Goal: Task Accomplishment & Management: Manage account settings

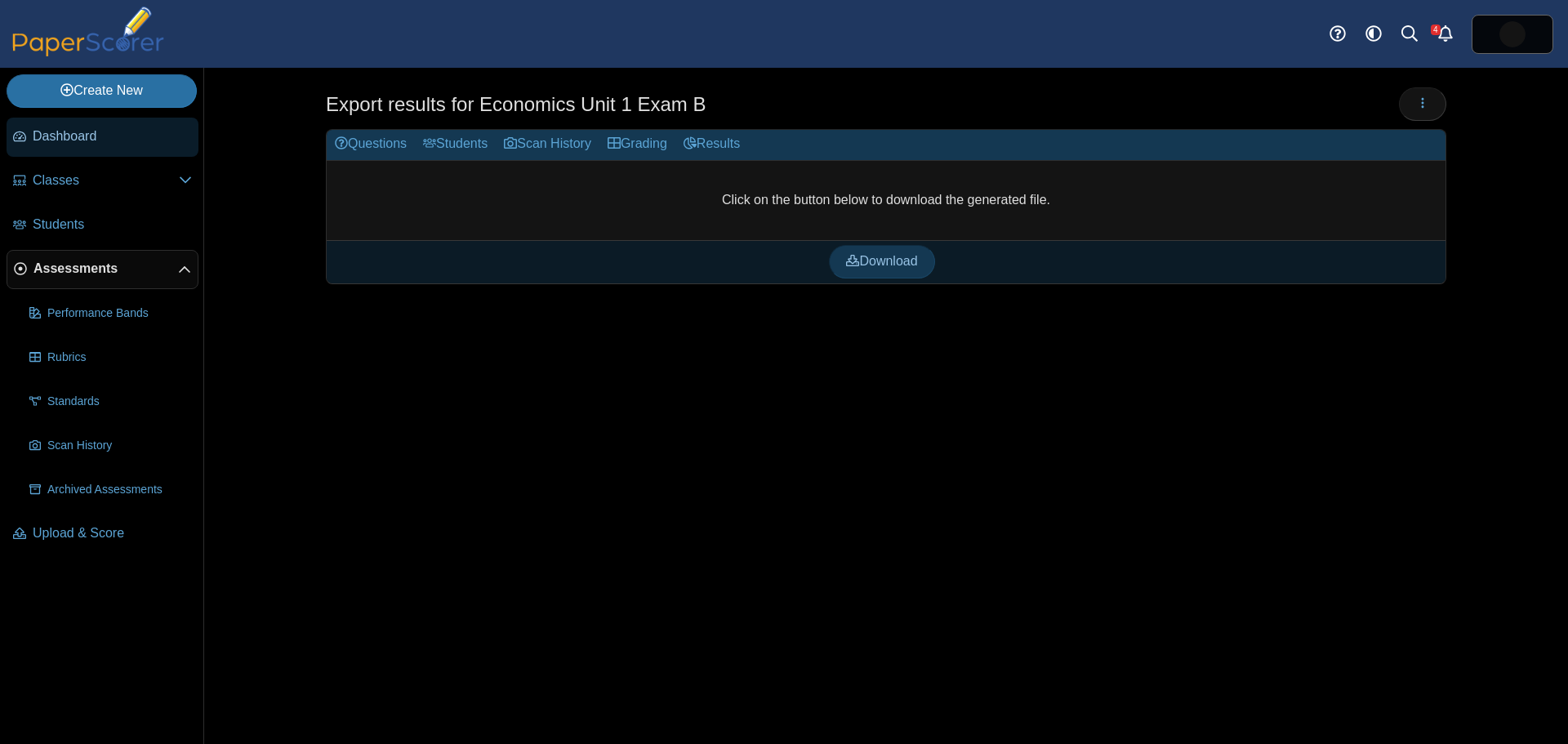
click at [91, 147] on link "Dashboard" at bounding box center [102, 137] width 192 height 40
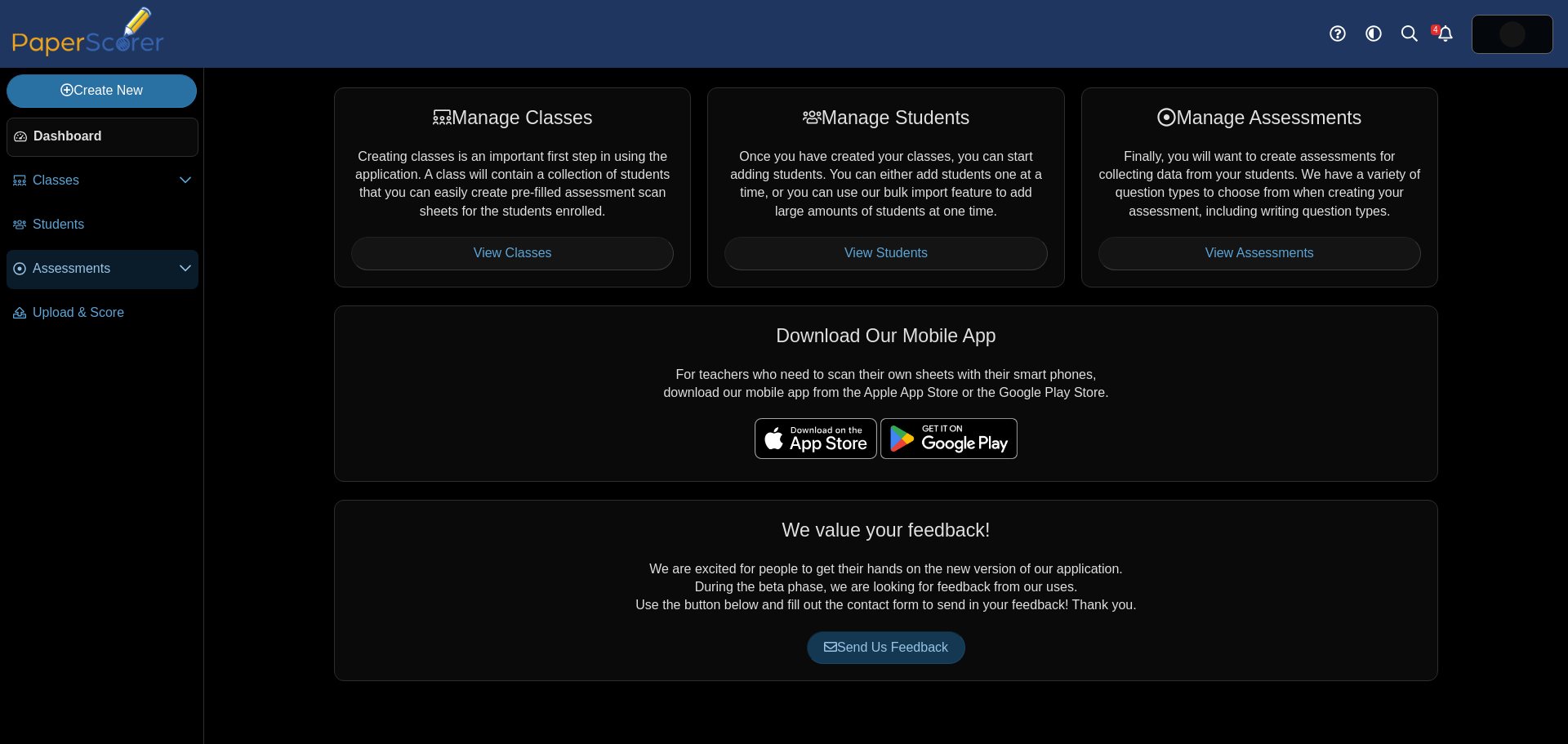
click at [61, 272] on span "Assessments" at bounding box center [105, 269] width 147 height 18
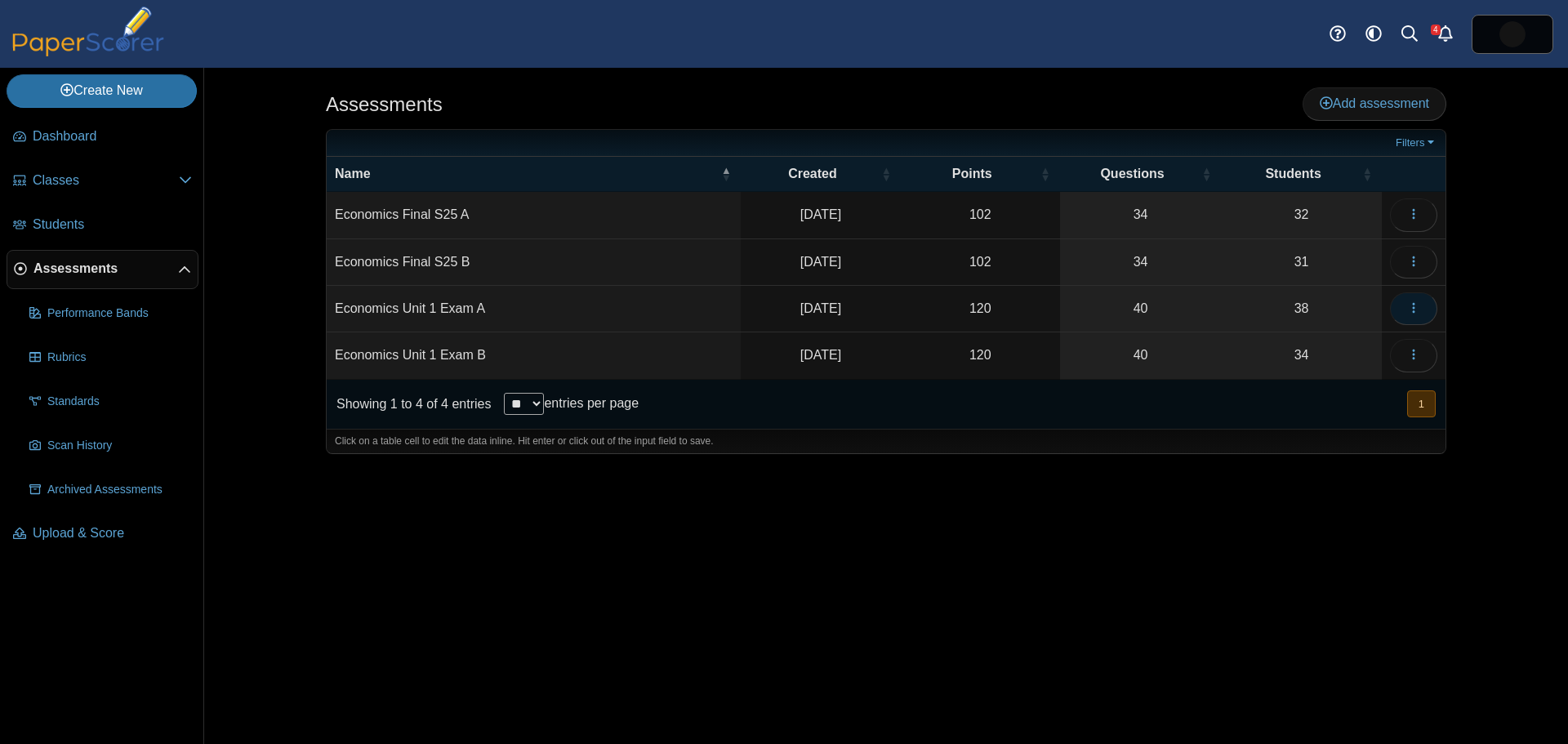
click at [1411, 304] on icon "button" at bounding box center [1413, 307] width 13 height 13
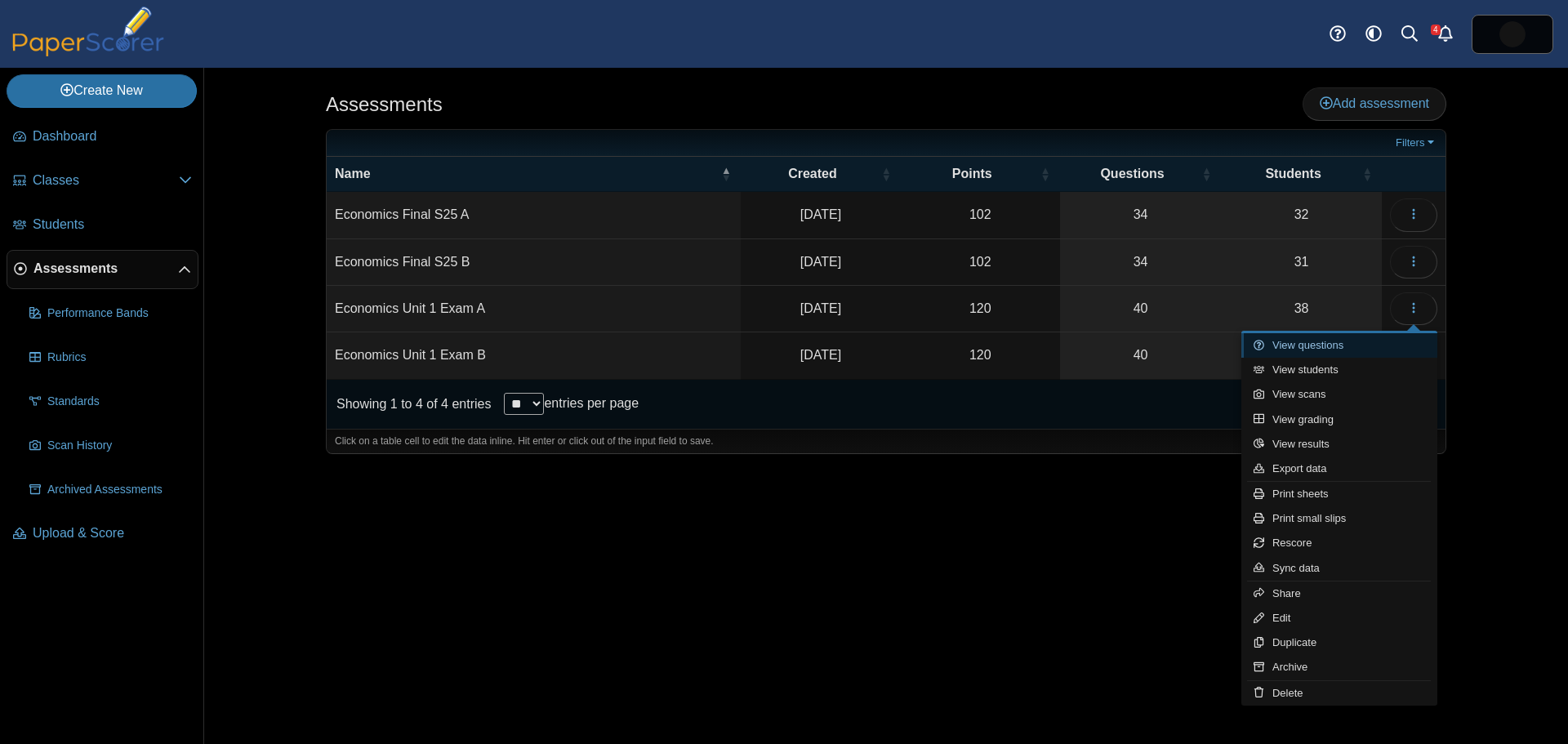
click at [1346, 349] on link "View questions" at bounding box center [1340, 345] width 196 height 24
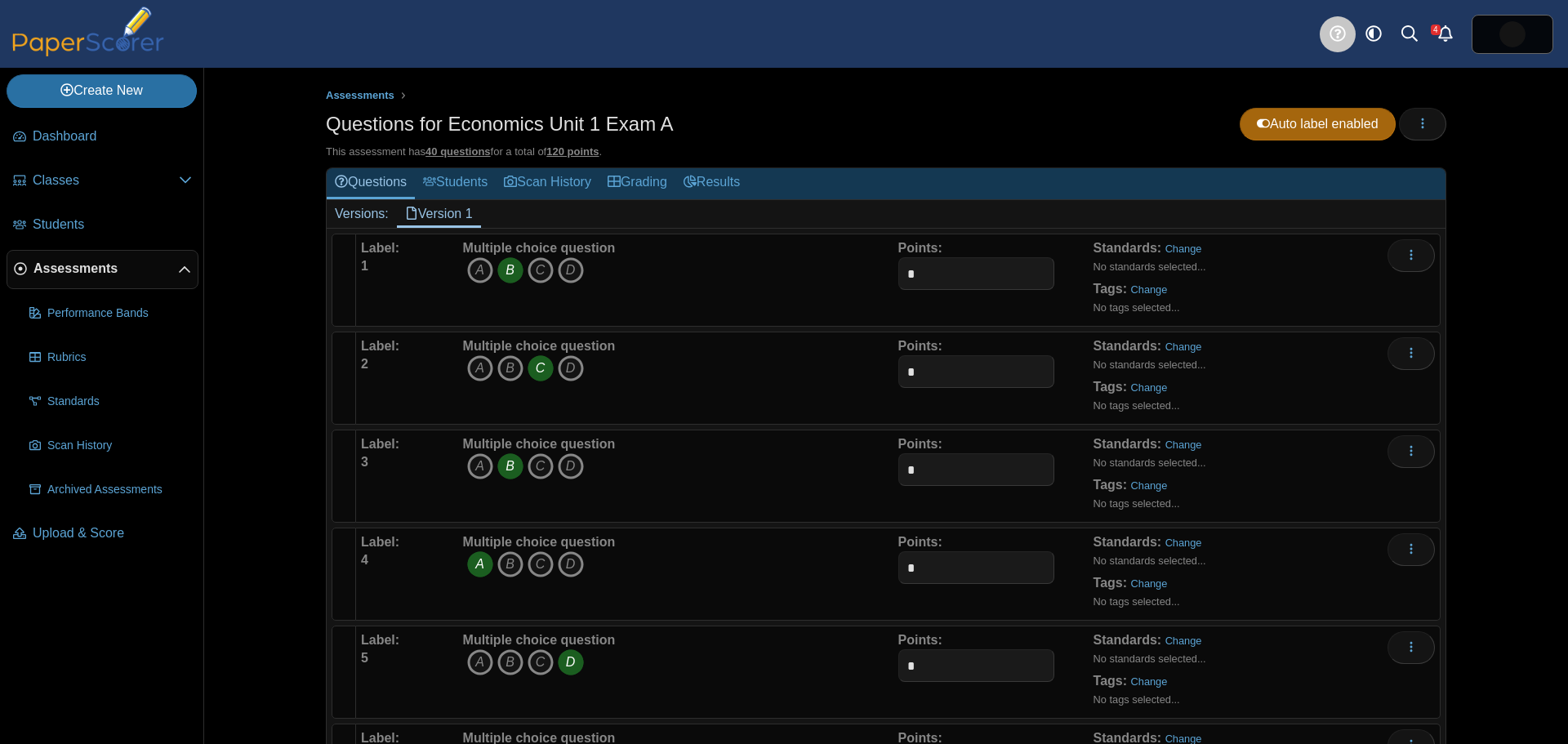
click at [1335, 31] on use at bounding box center [1337, 33] width 15 height 15
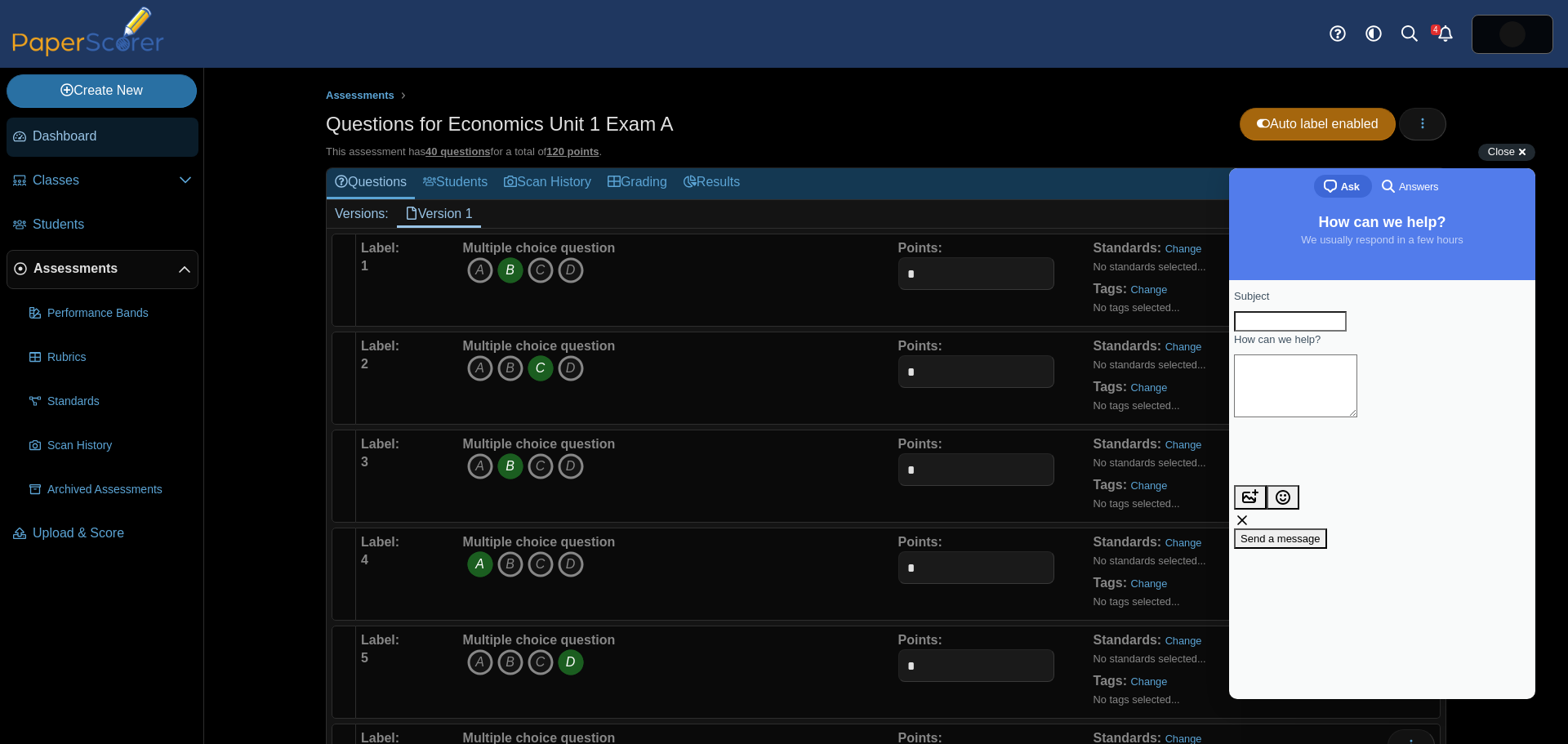
click at [74, 140] on span "Dashboard" at bounding box center [111, 137] width 159 height 18
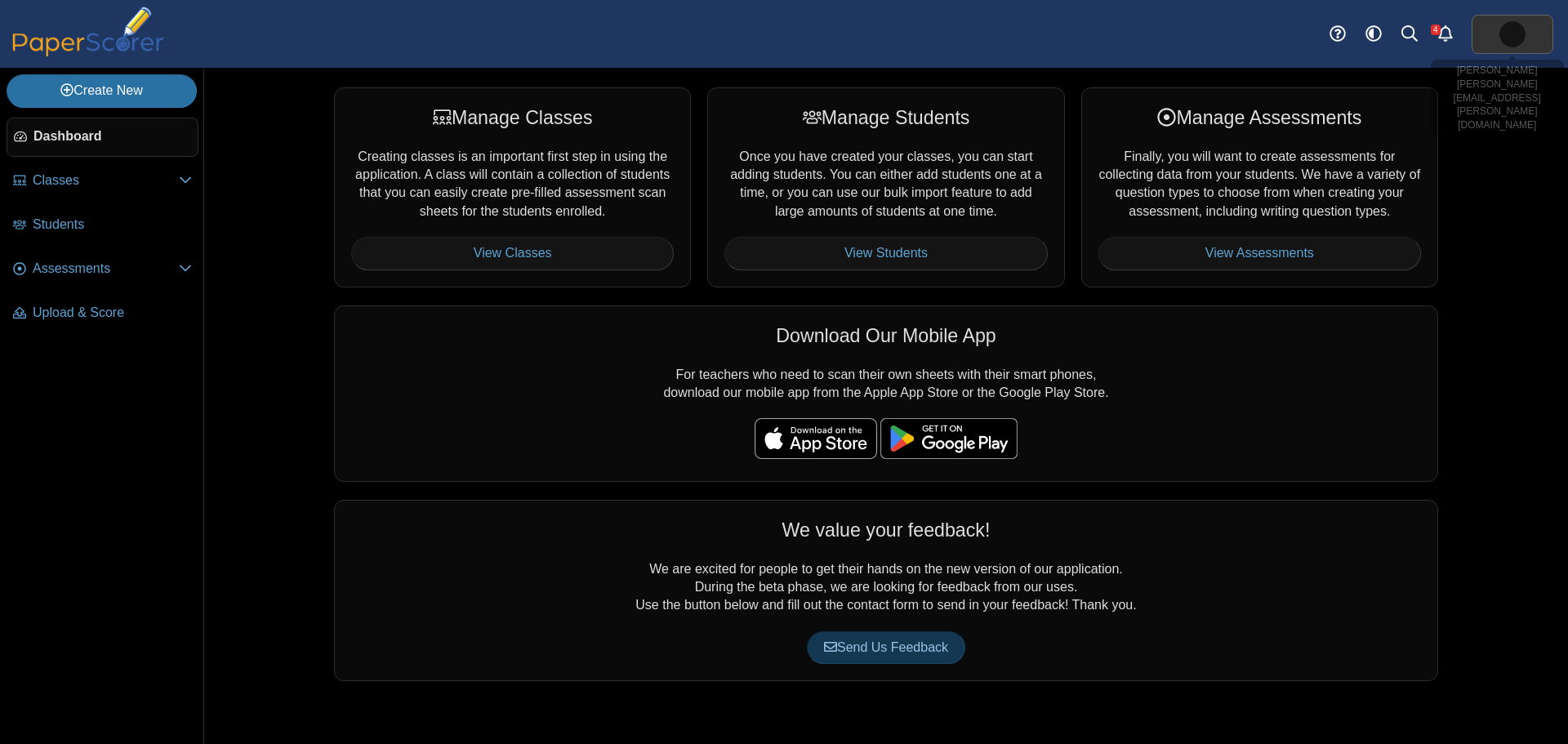
click at [1501, 36] on img at bounding box center [1512, 34] width 26 height 26
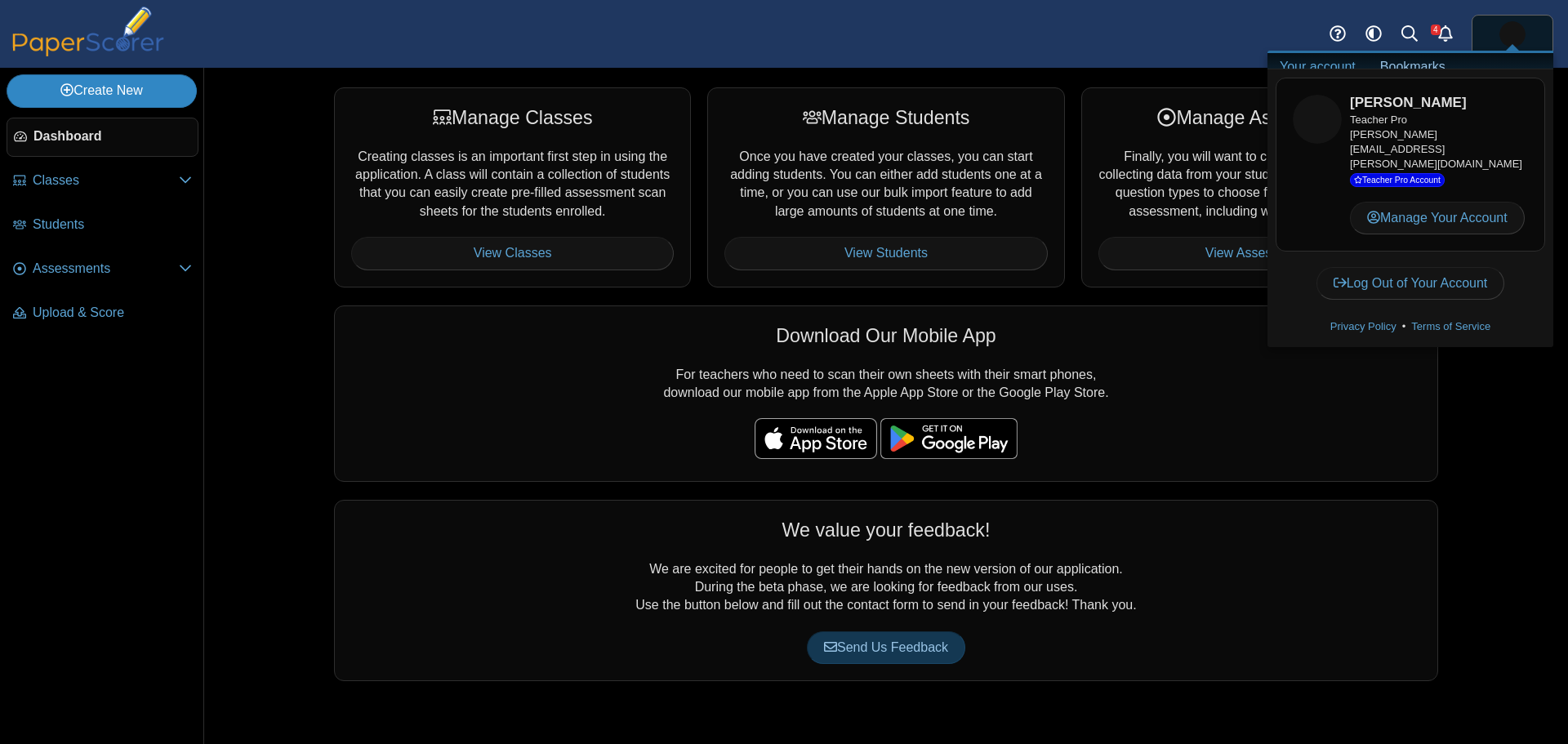
click at [107, 92] on link "Create New" at bounding box center [102, 91] width 191 height 32
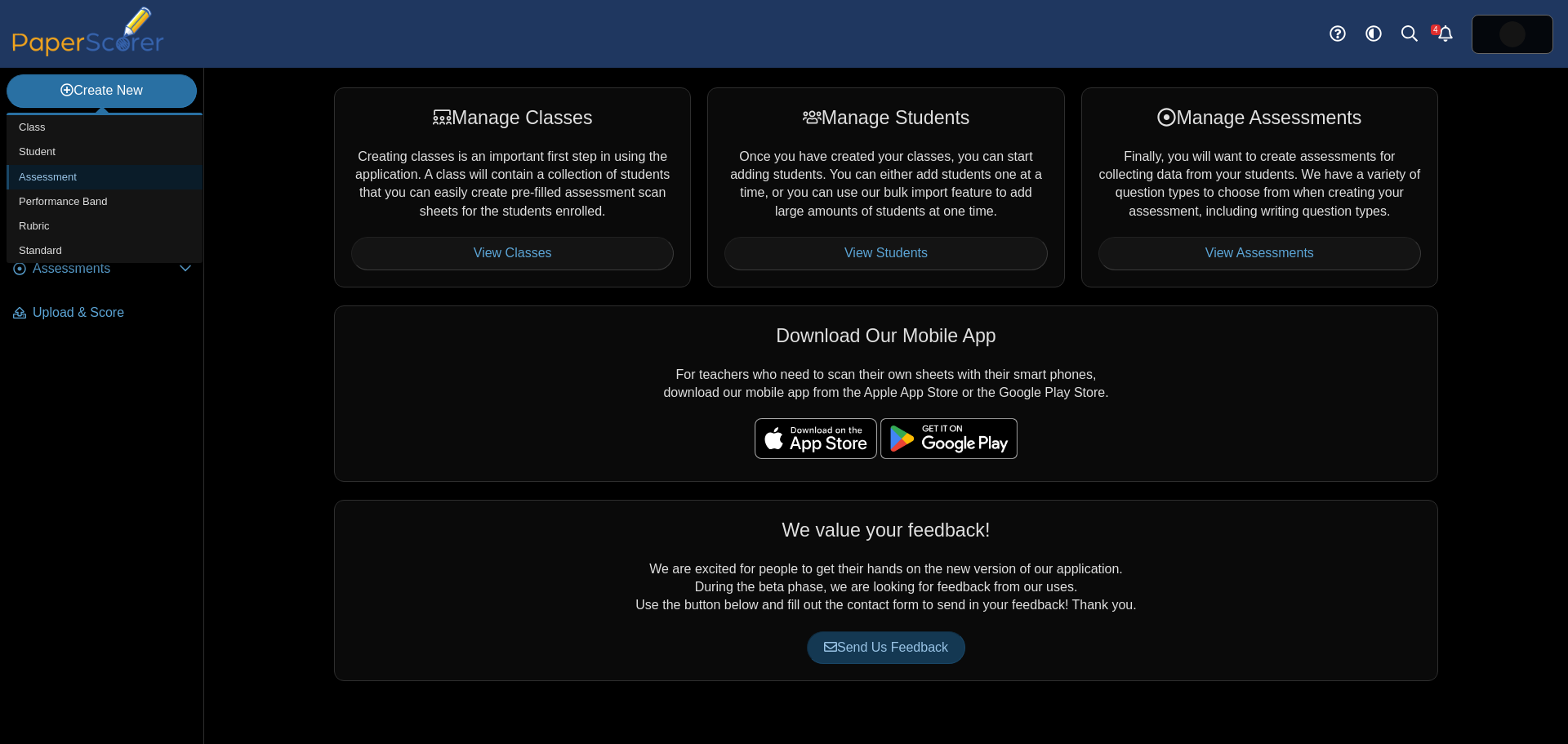
click at [80, 175] on link "Assessment" at bounding box center [104, 177] width 196 height 24
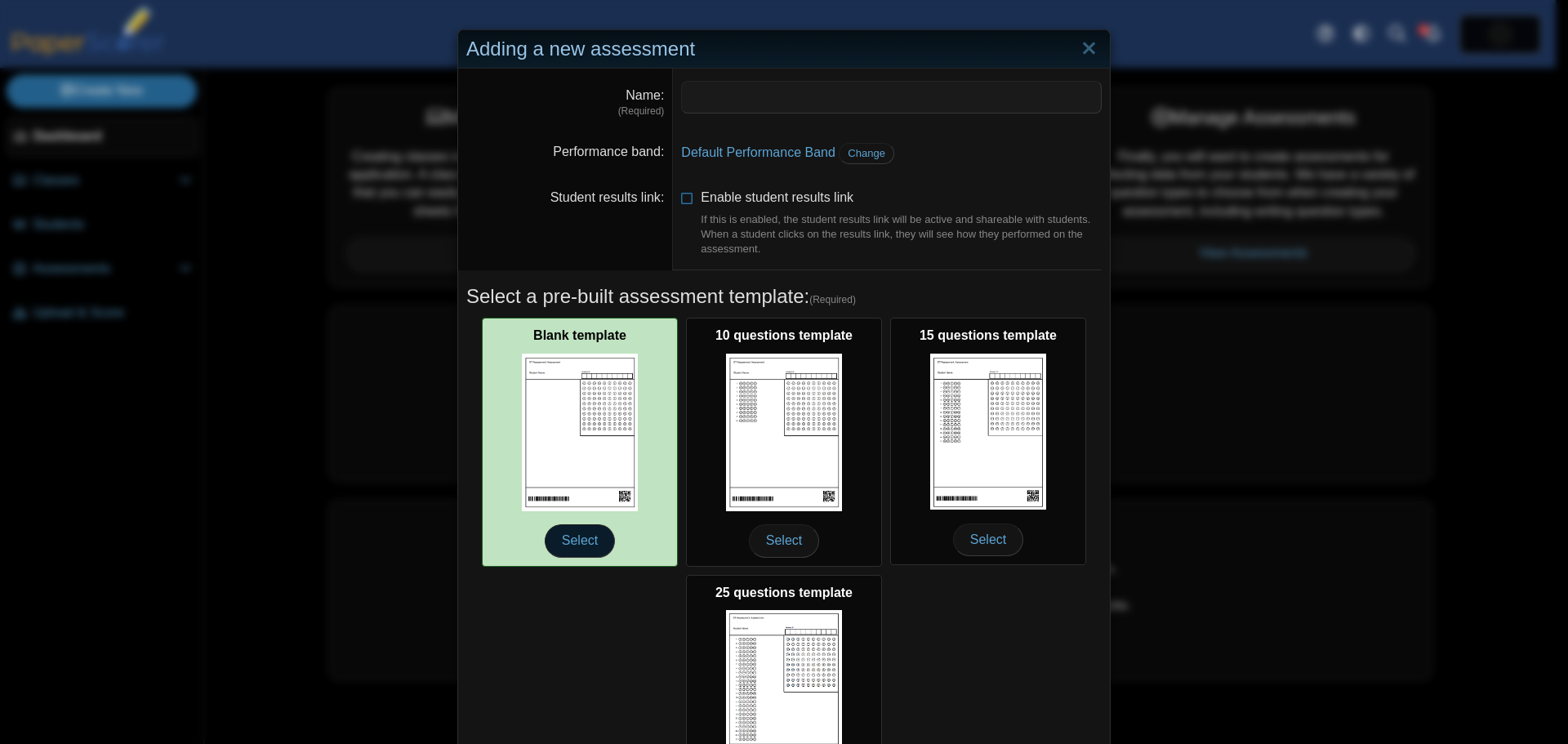
click at [574, 539] on span "Select" at bounding box center [580, 540] width 70 height 32
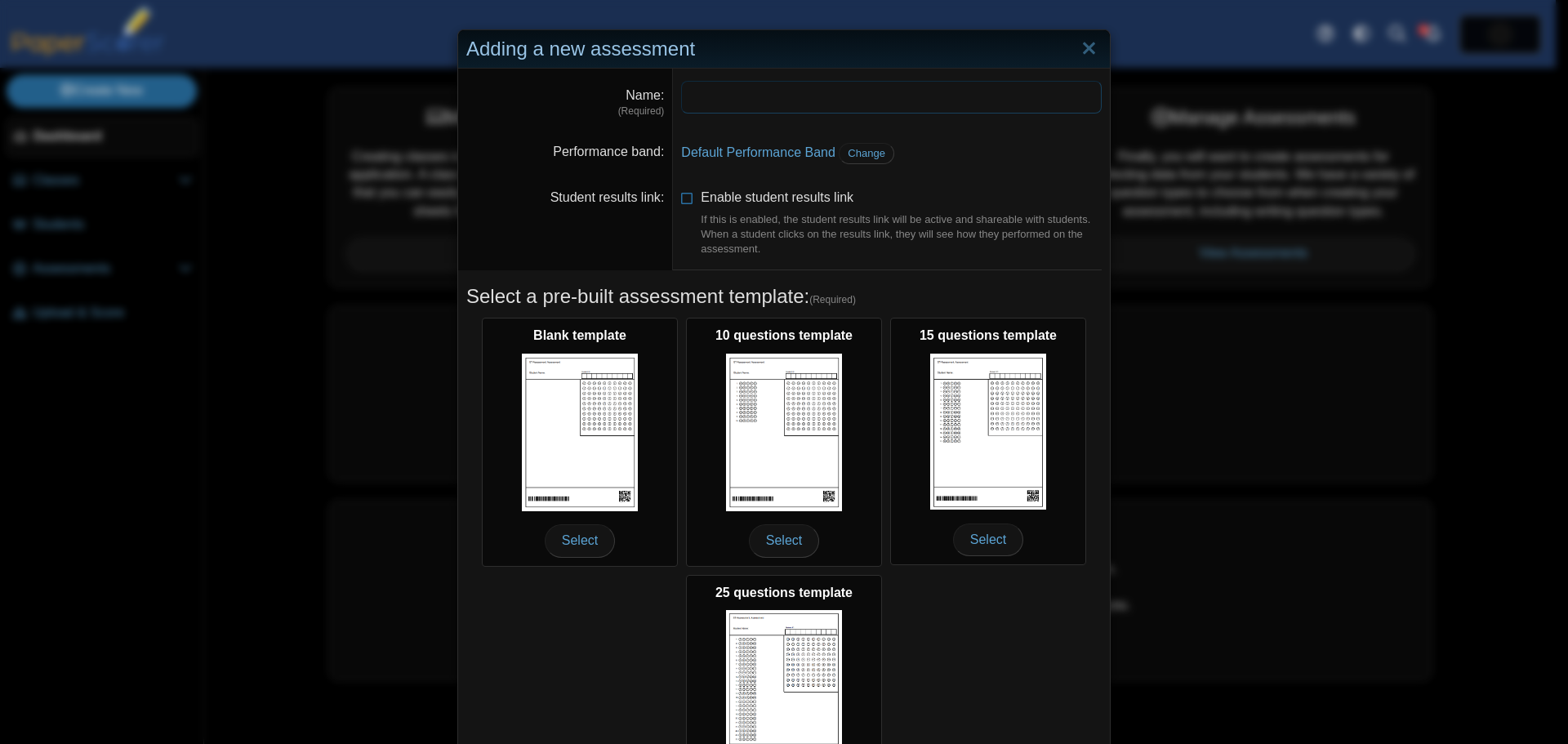
click at [733, 93] on input "Name" at bounding box center [892, 97] width 421 height 32
type input "****"
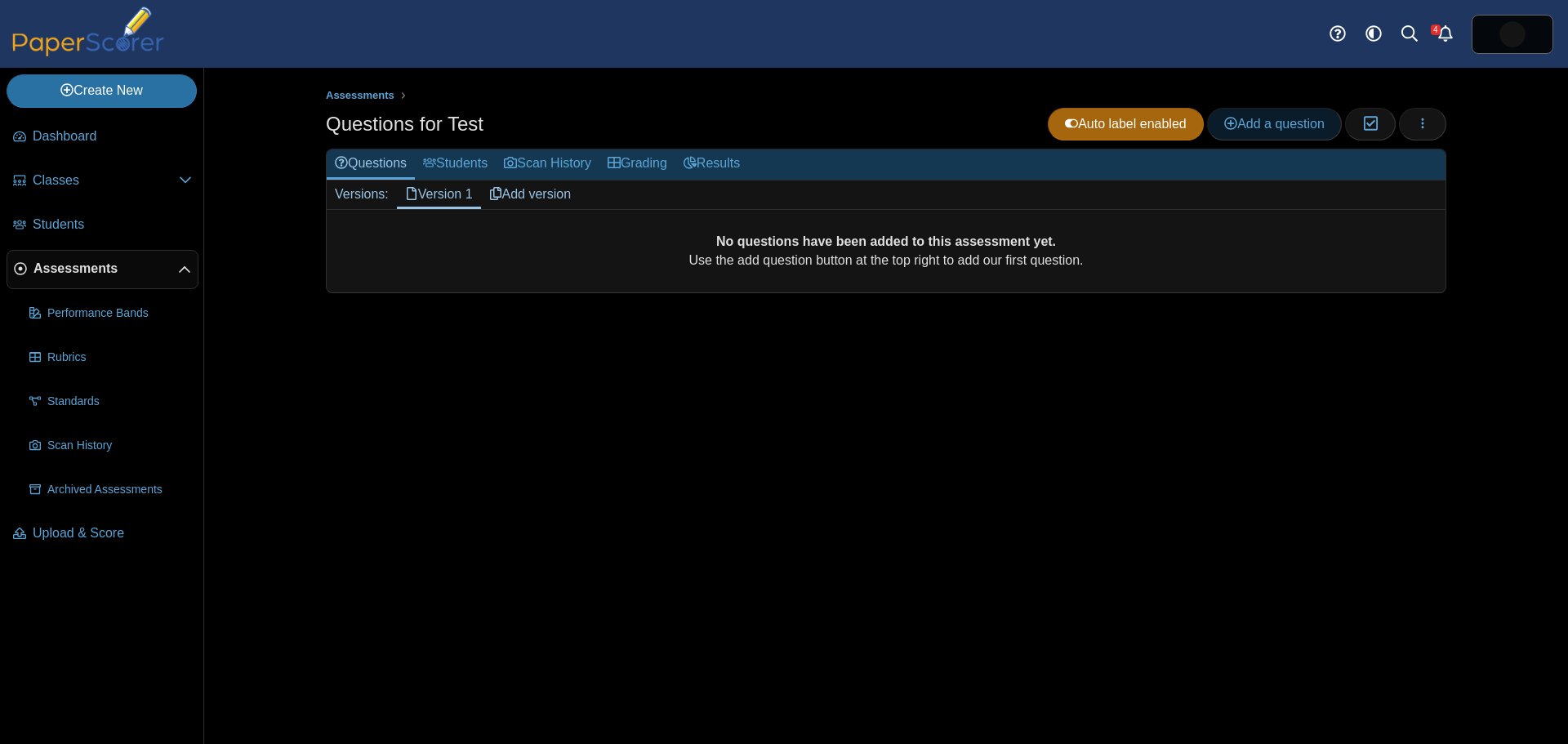
click at [1236, 121] on span "Add a question" at bounding box center [1275, 123] width 101 height 13
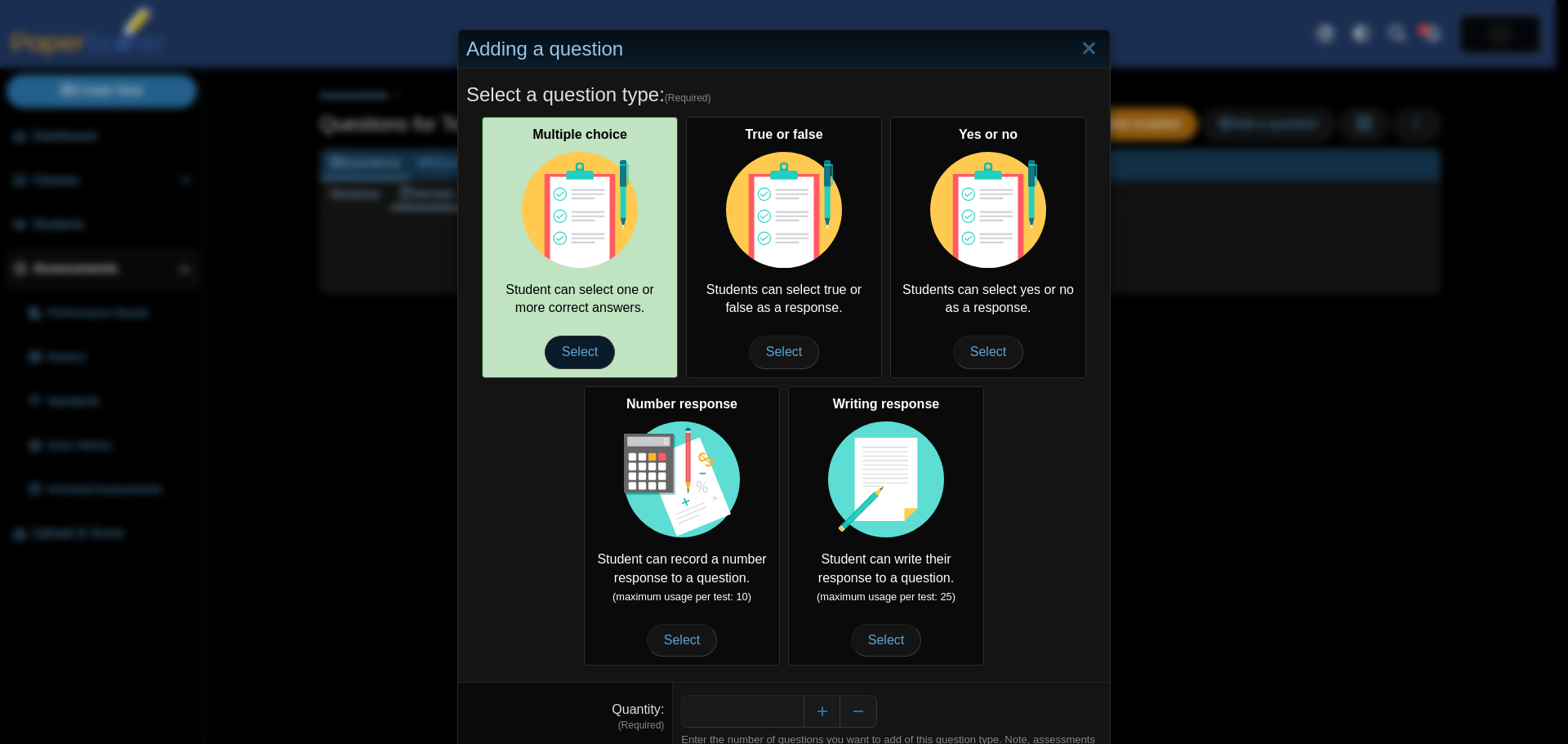
click at [566, 343] on span "Select" at bounding box center [580, 351] width 70 height 32
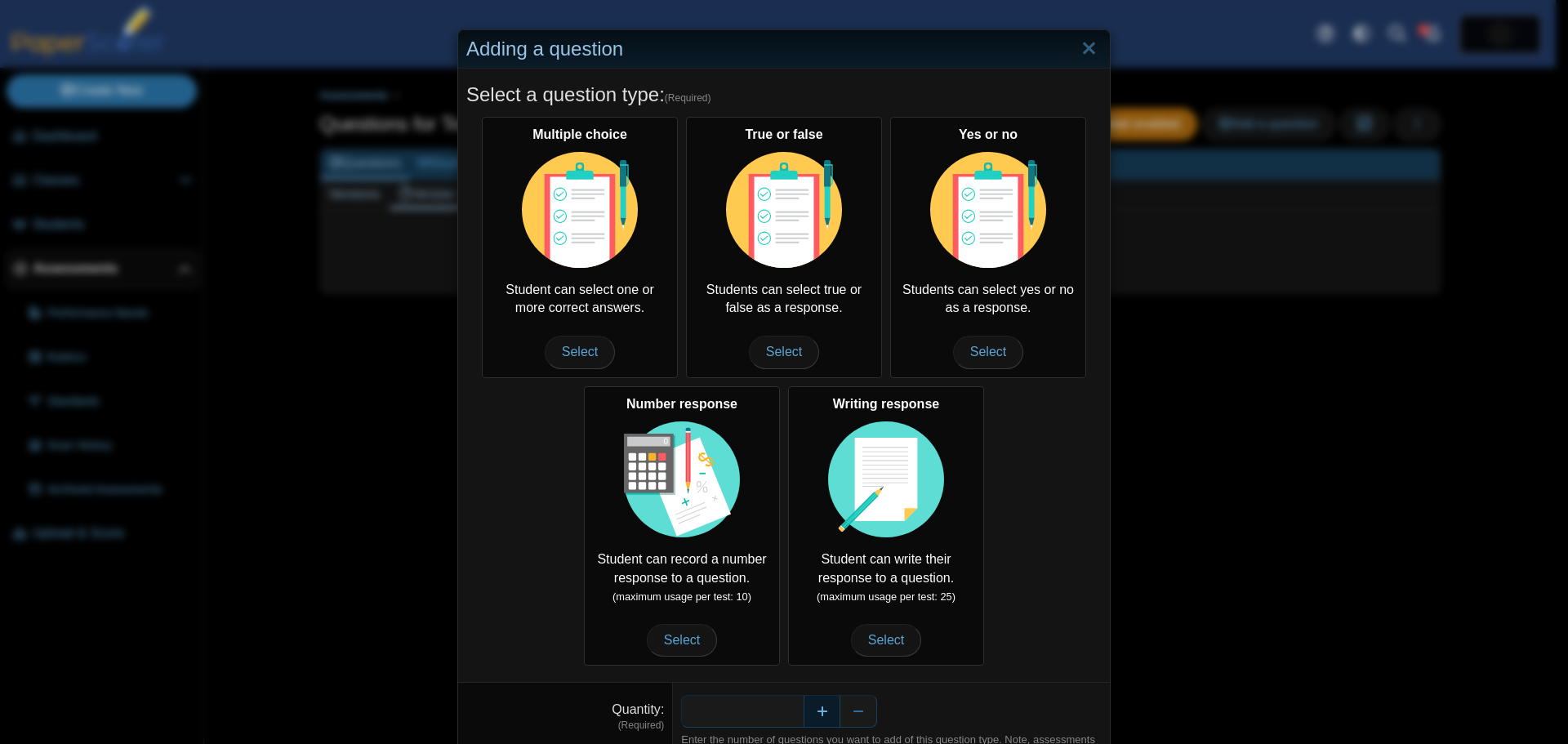
click at [815, 704] on button "Increase" at bounding box center [822, 711] width 37 height 32
click at [816, 704] on button "Increase" at bounding box center [822, 711] width 37 height 32
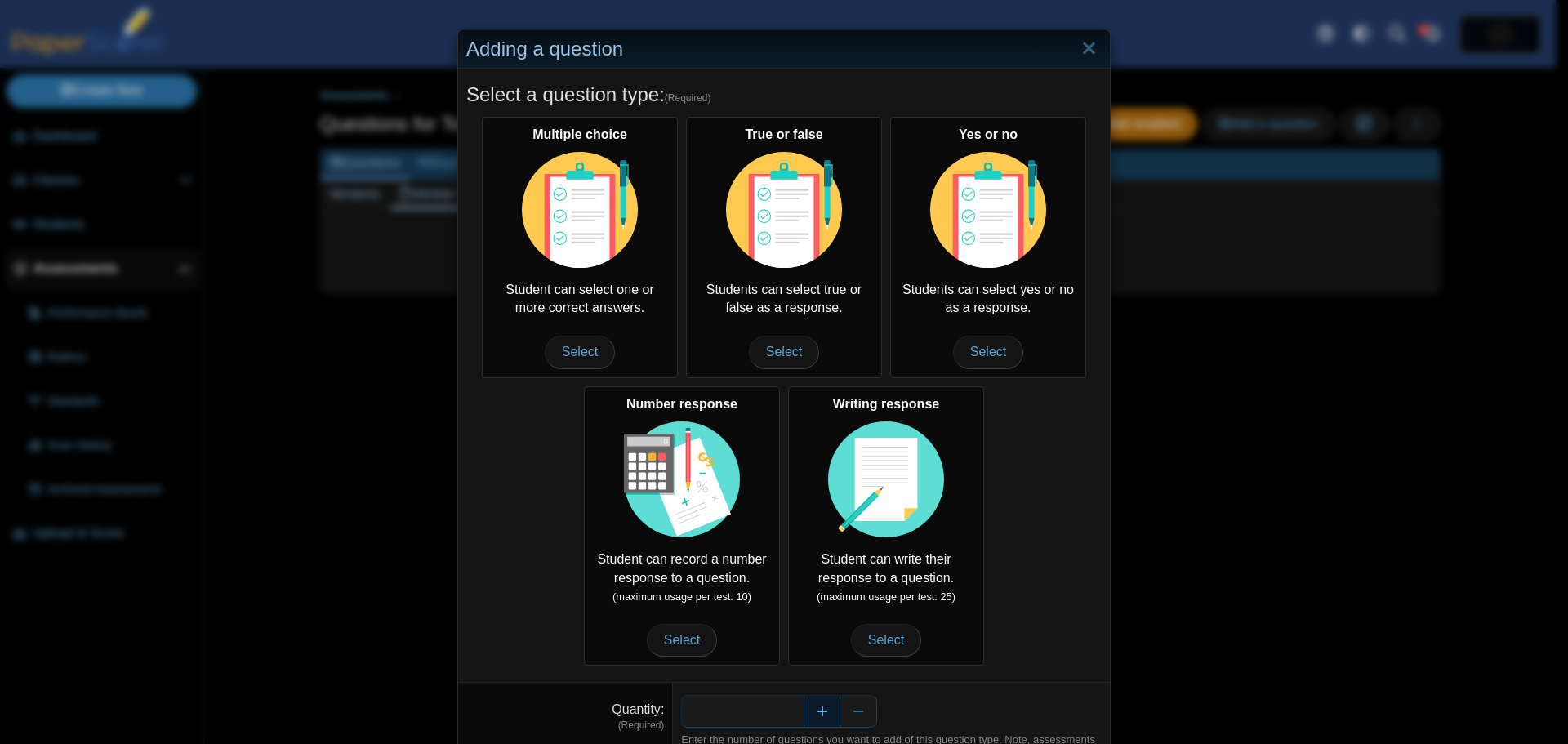
click at [804, 695] on button "Increase" at bounding box center [822, 711] width 37 height 32
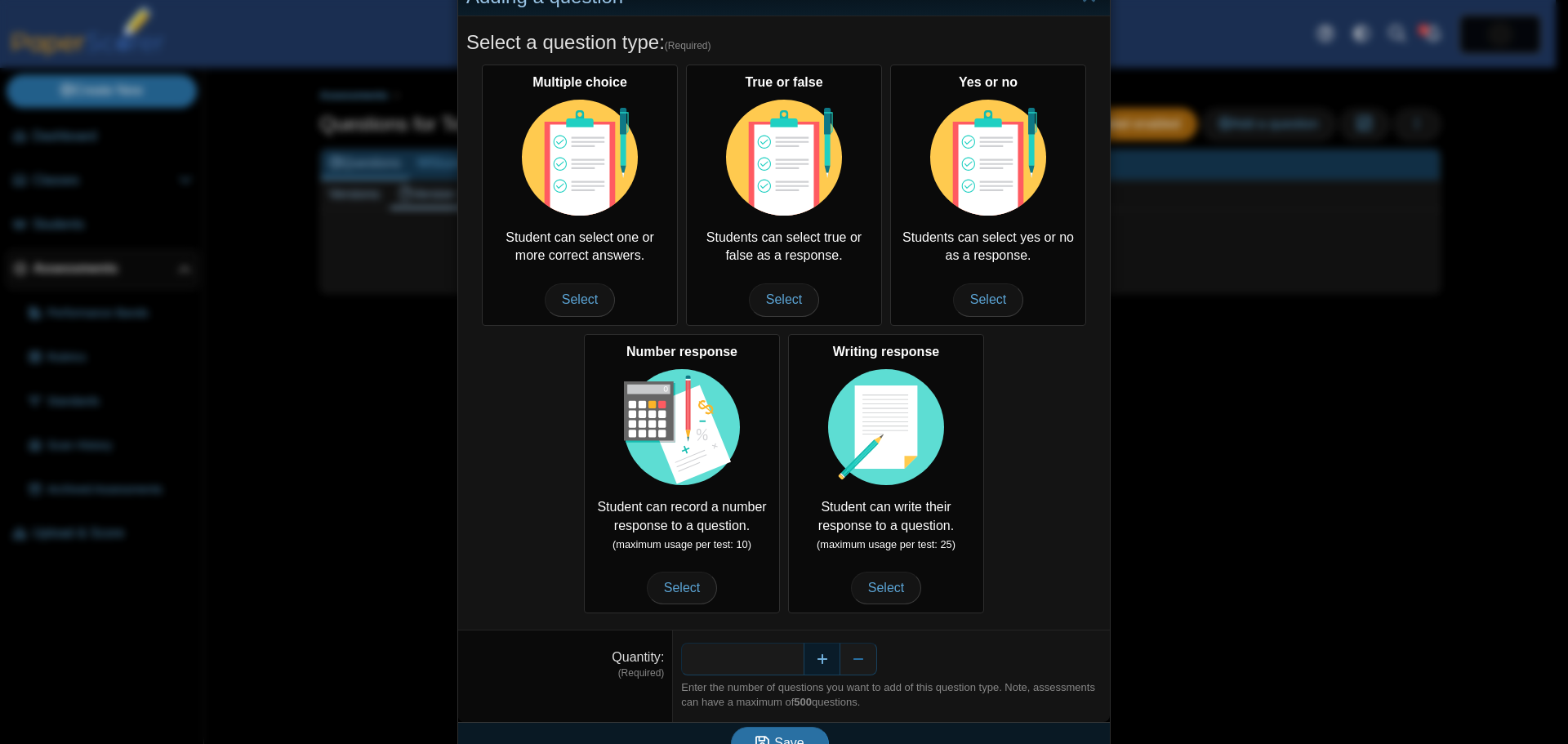
scroll to position [81, 0]
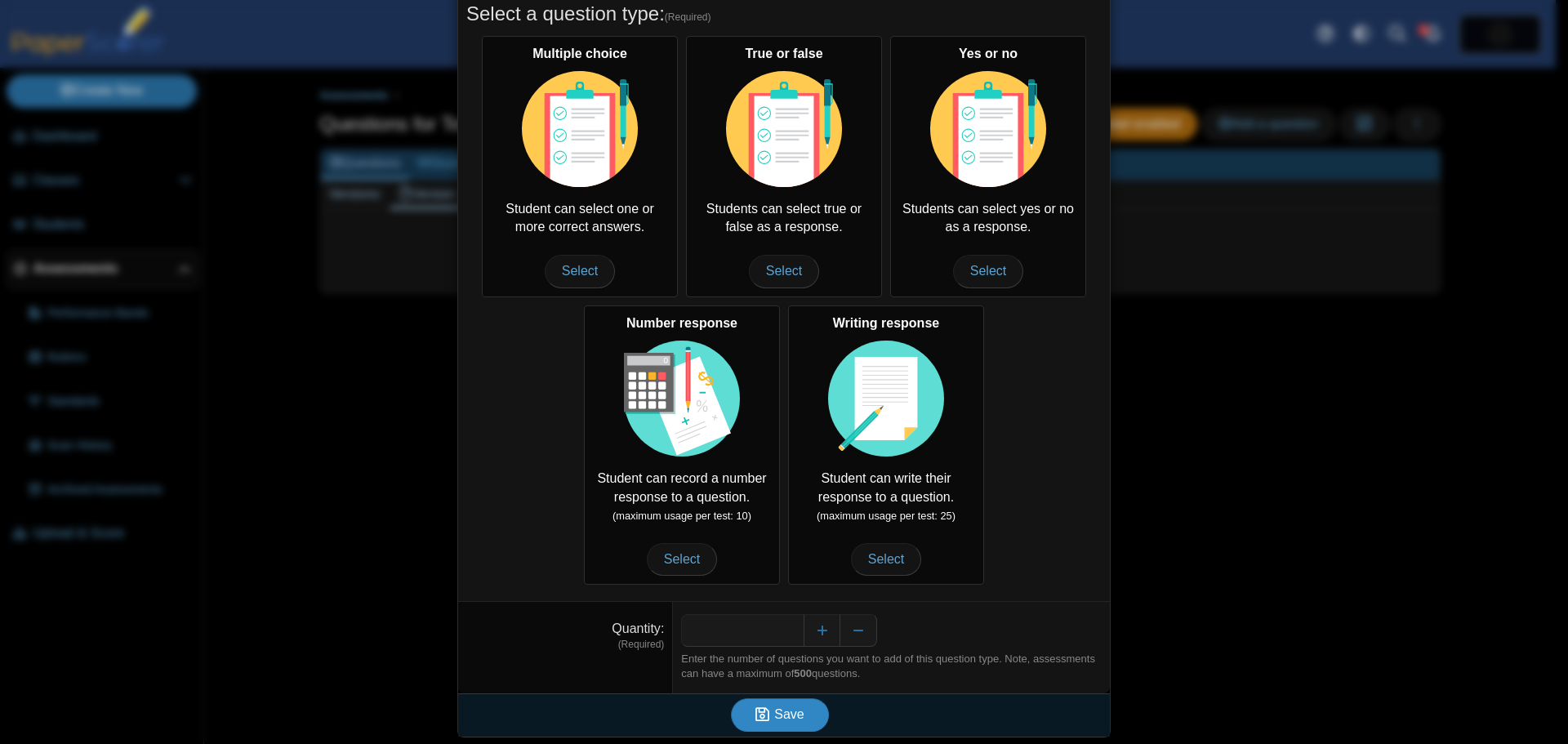
click at [780, 718] on span "Save" at bounding box center [788, 713] width 30 height 13
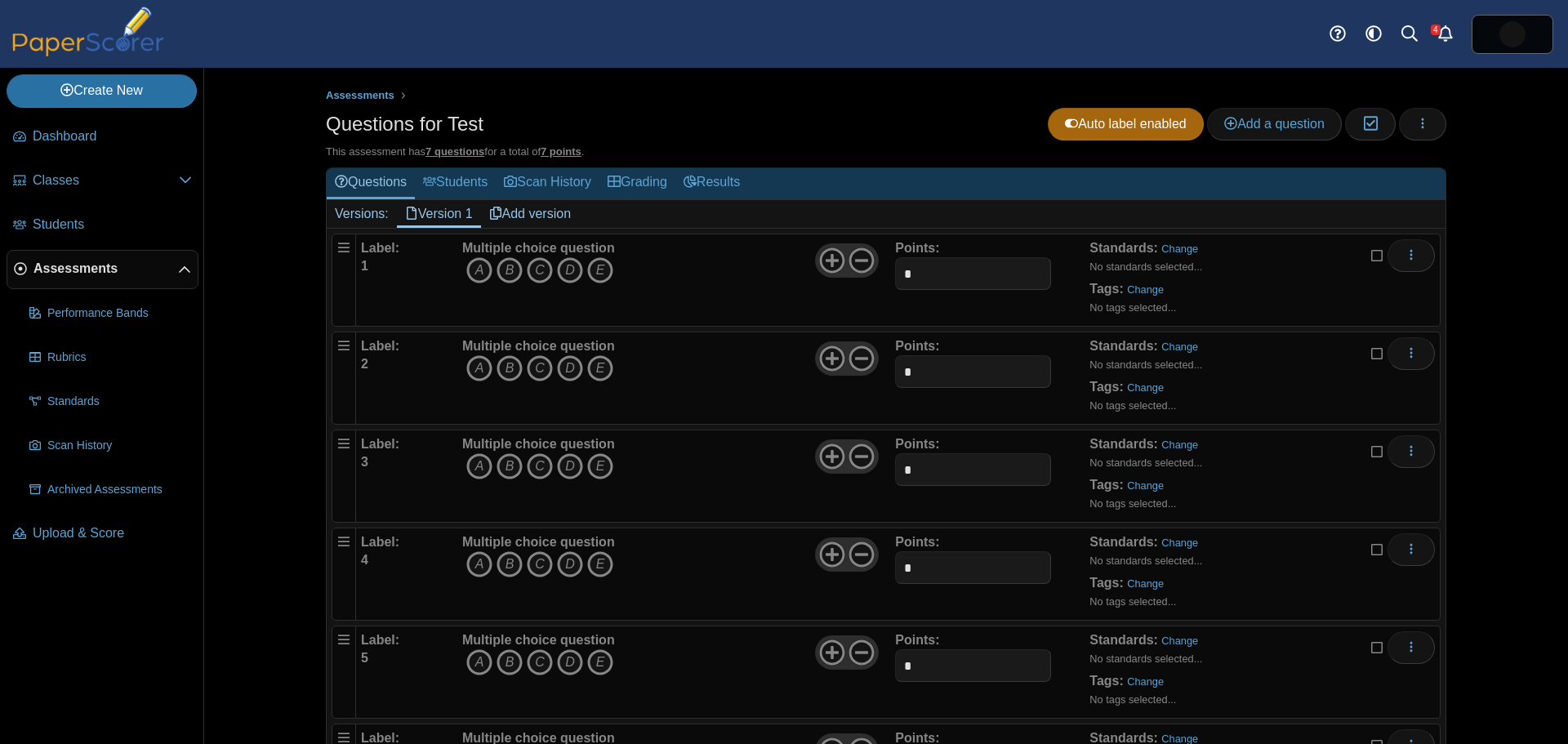
click at [529, 215] on link "Add version" at bounding box center [530, 214] width 99 height 28
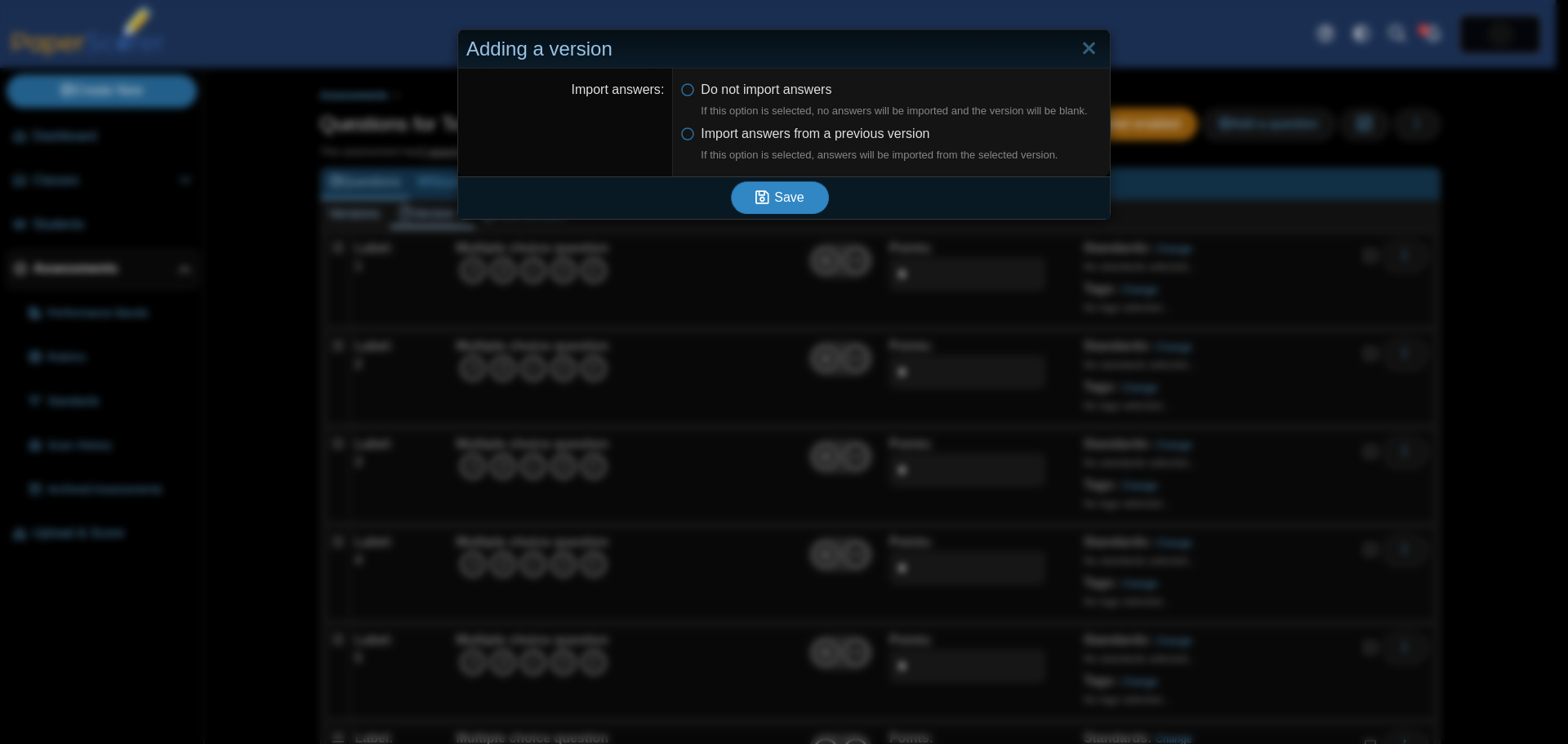
click at [789, 199] on span "Save" at bounding box center [788, 197] width 30 height 13
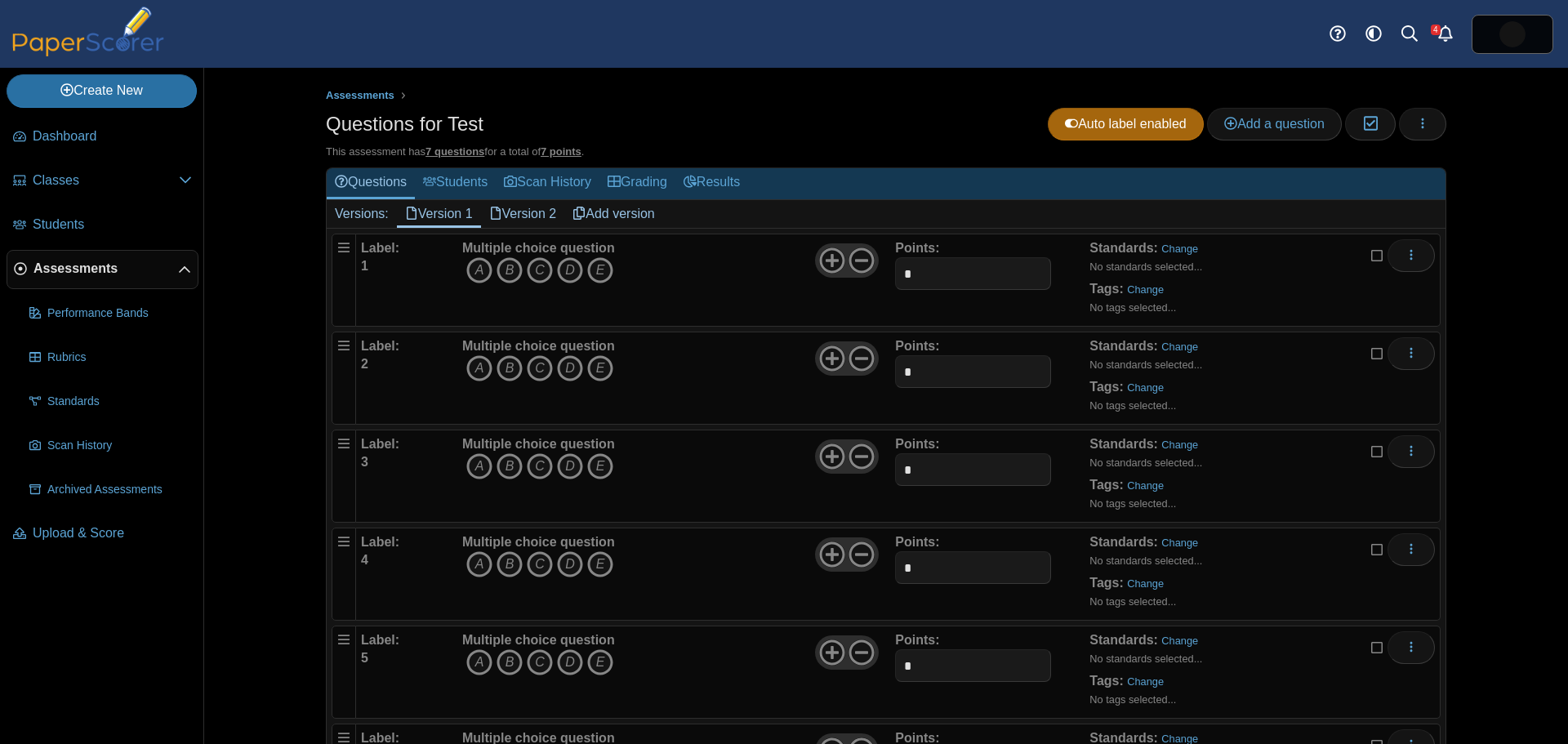
click at [441, 218] on link "Version 1" at bounding box center [440, 214] width 85 height 28
click at [532, 271] on icon "C" at bounding box center [539, 270] width 26 height 26
click at [477, 366] on icon "A" at bounding box center [479, 368] width 26 height 26
click at [592, 466] on icon "E" at bounding box center [600, 465] width 26 height 26
click at [477, 566] on icon "A" at bounding box center [479, 563] width 26 height 26
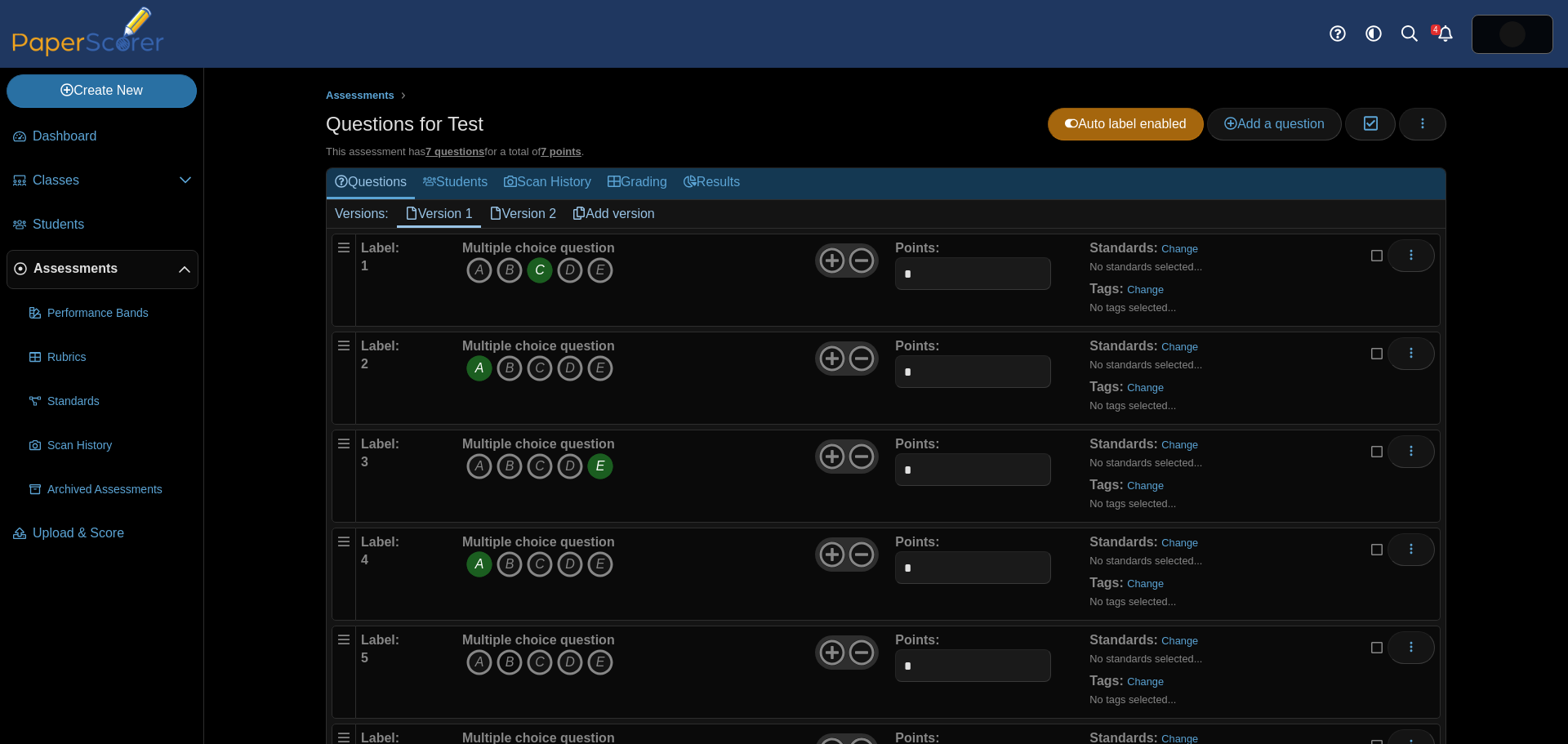
click at [503, 663] on icon "B" at bounding box center [509, 661] width 26 height 26
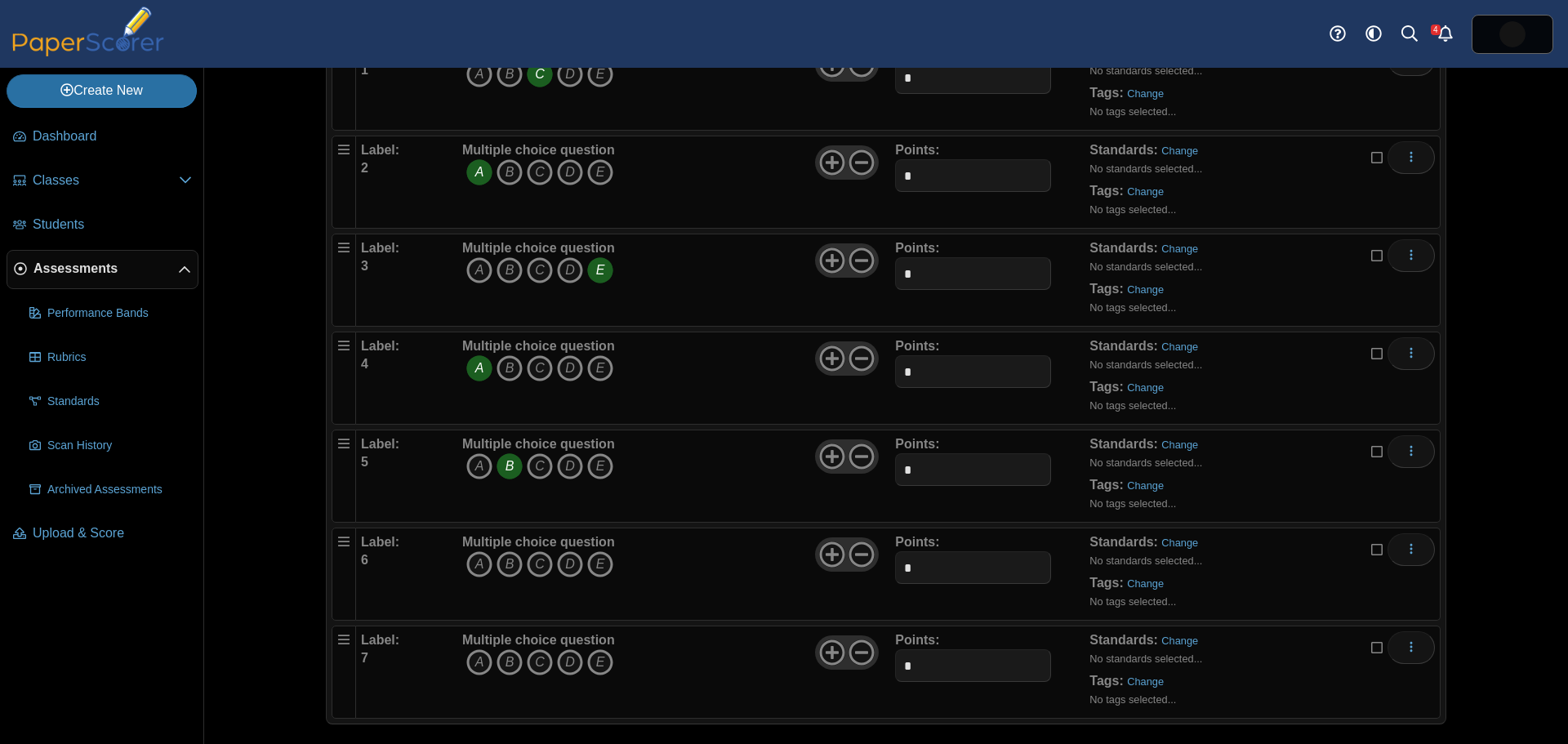
scroll to position [208, 0]
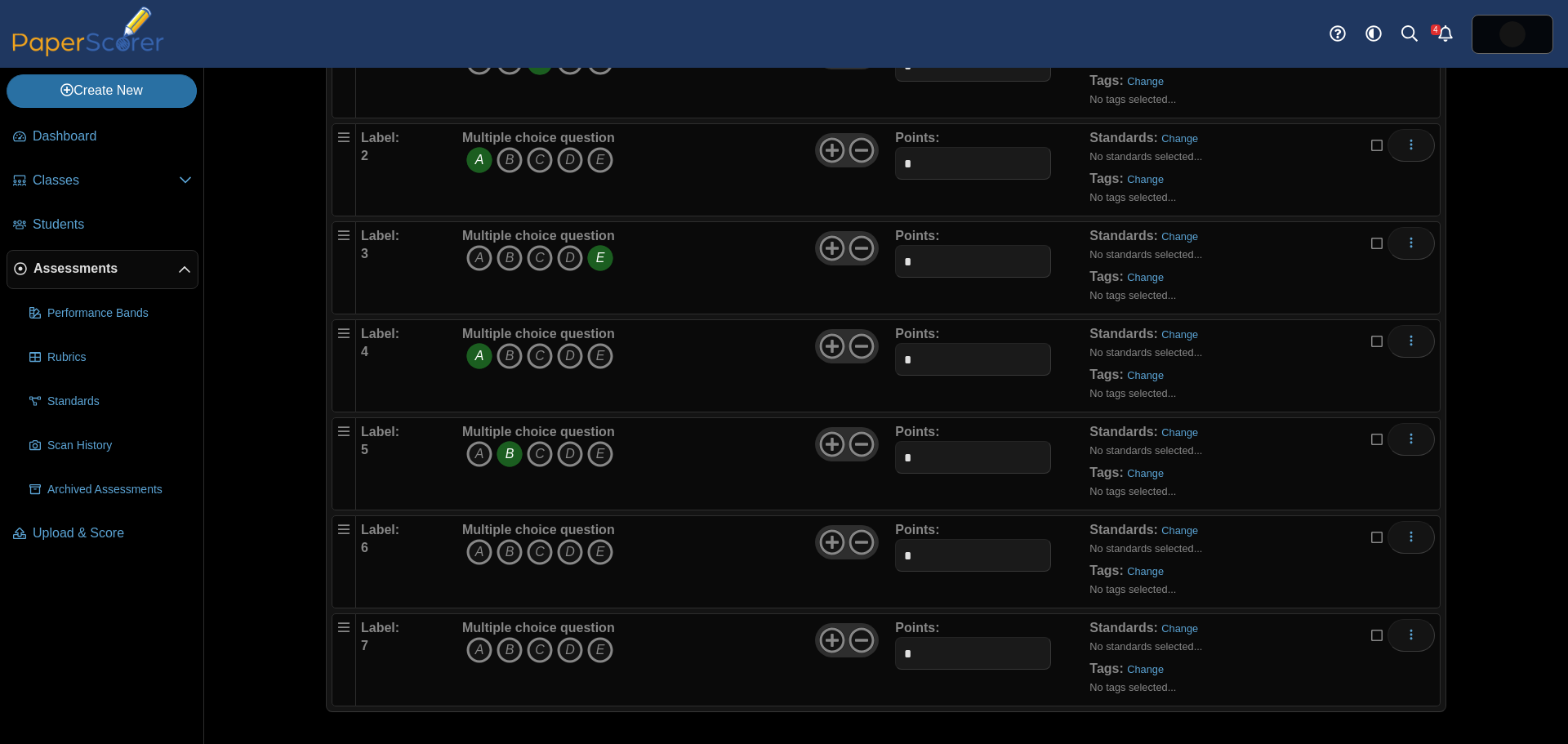
drag, startPoint x: 531, startPoint y: 554, endPoint x: 529, endPoint y: 571, distance: 17.1
click at [531, 555] on icon "C" at bounding box center [539, 552] width 26 height 26
click at [532, 650] on icon "C" at bounding box center [539, 650] width 26 height 26
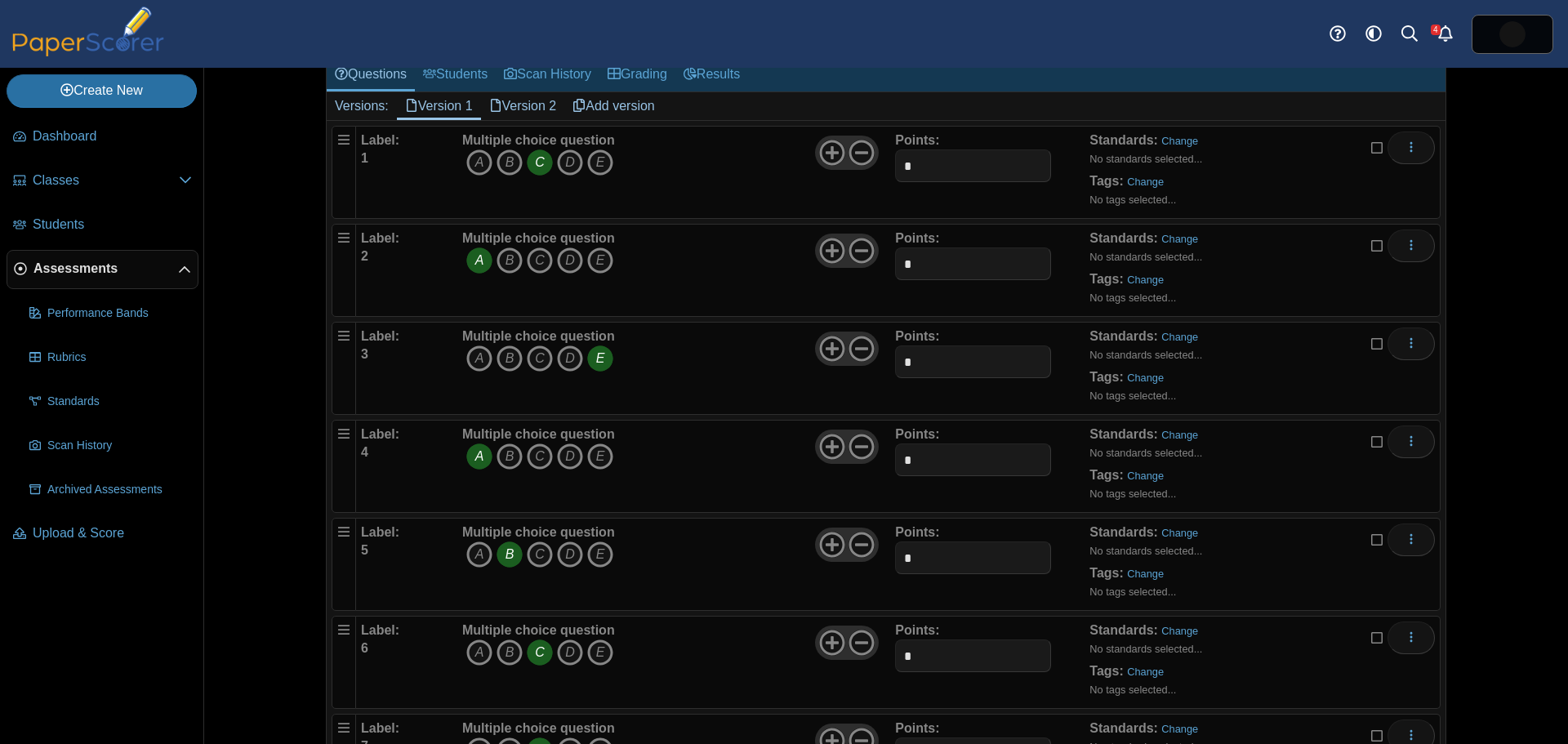
scroll to position [0, 0]
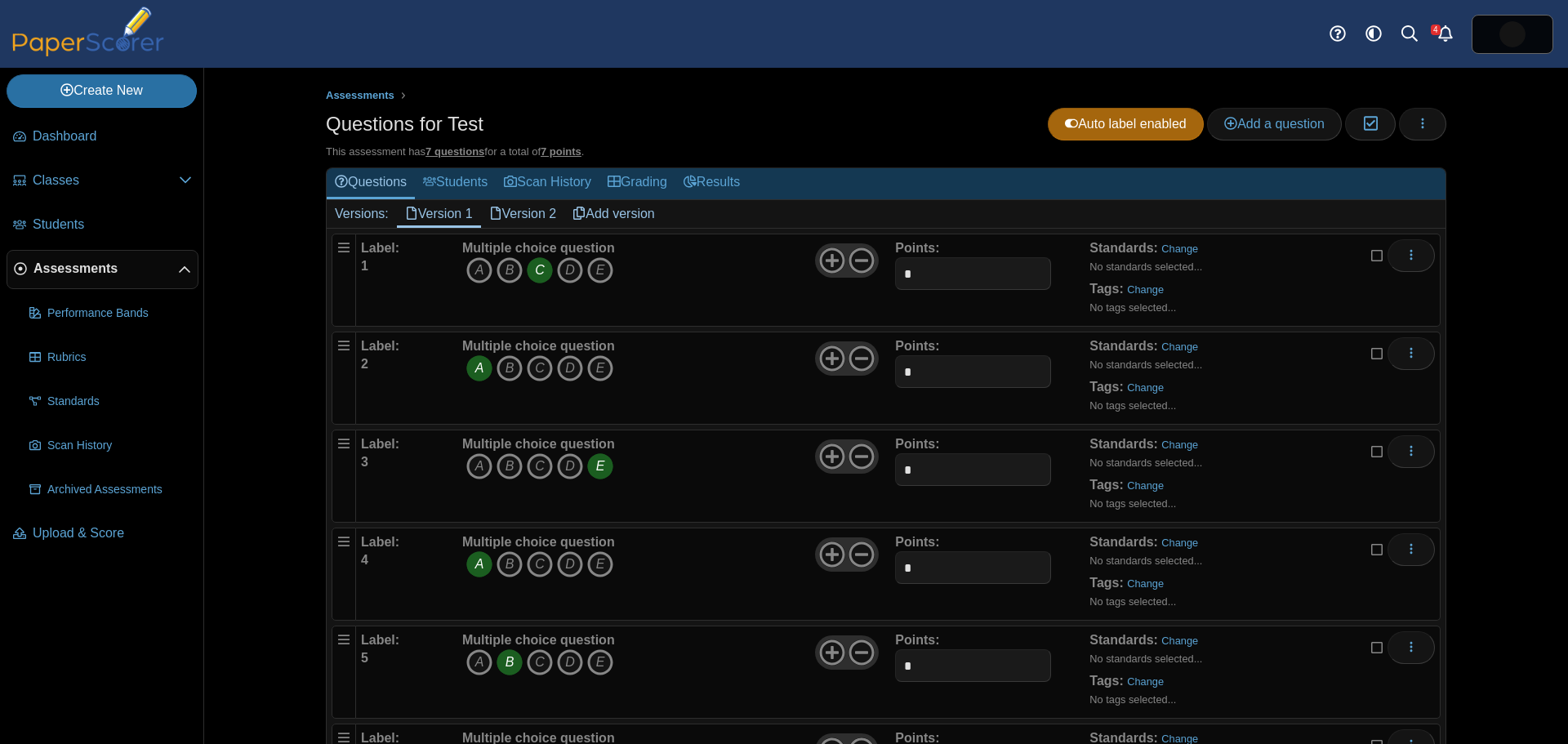
click at [524, 214] on link "Version 2" at bounding box center [523, 214] width 85 height 28
click at [594, 271] on icon "E" at bounding box center [600, 270] width 26 height 26
click at [531, 368] on icon "C" at bounding box center [539, 368] width 26 height 26
click at [467, 466] on icon "A" at bounding box center [479, 465] width 26 height 26
click at [563, 564] on icon "D" at bounding box center [570, 563] width 26 height 26
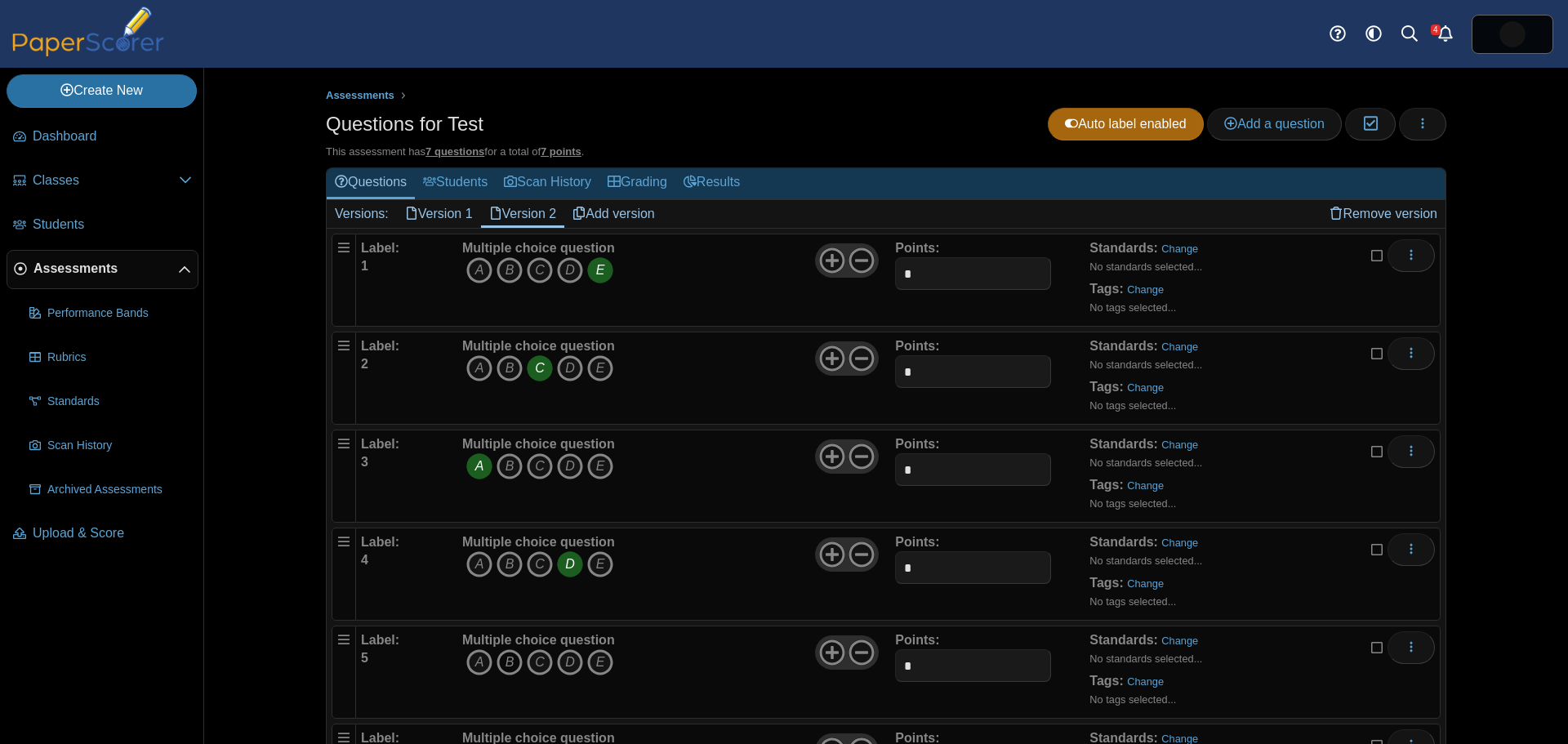
click at [503, 664] on icon "B" at bounding box center [509, 661] width 26 height 26
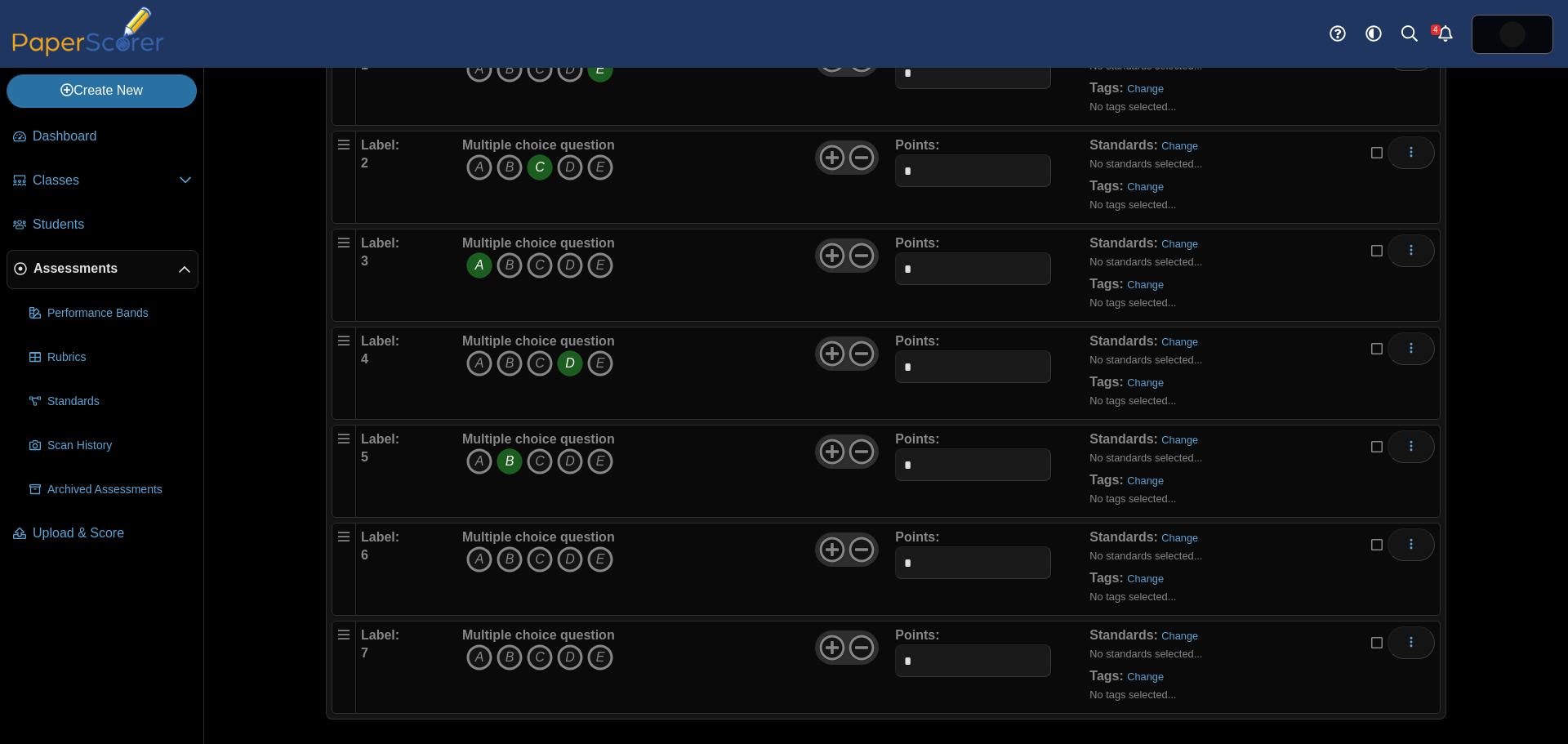
scroll to position [208, 0]
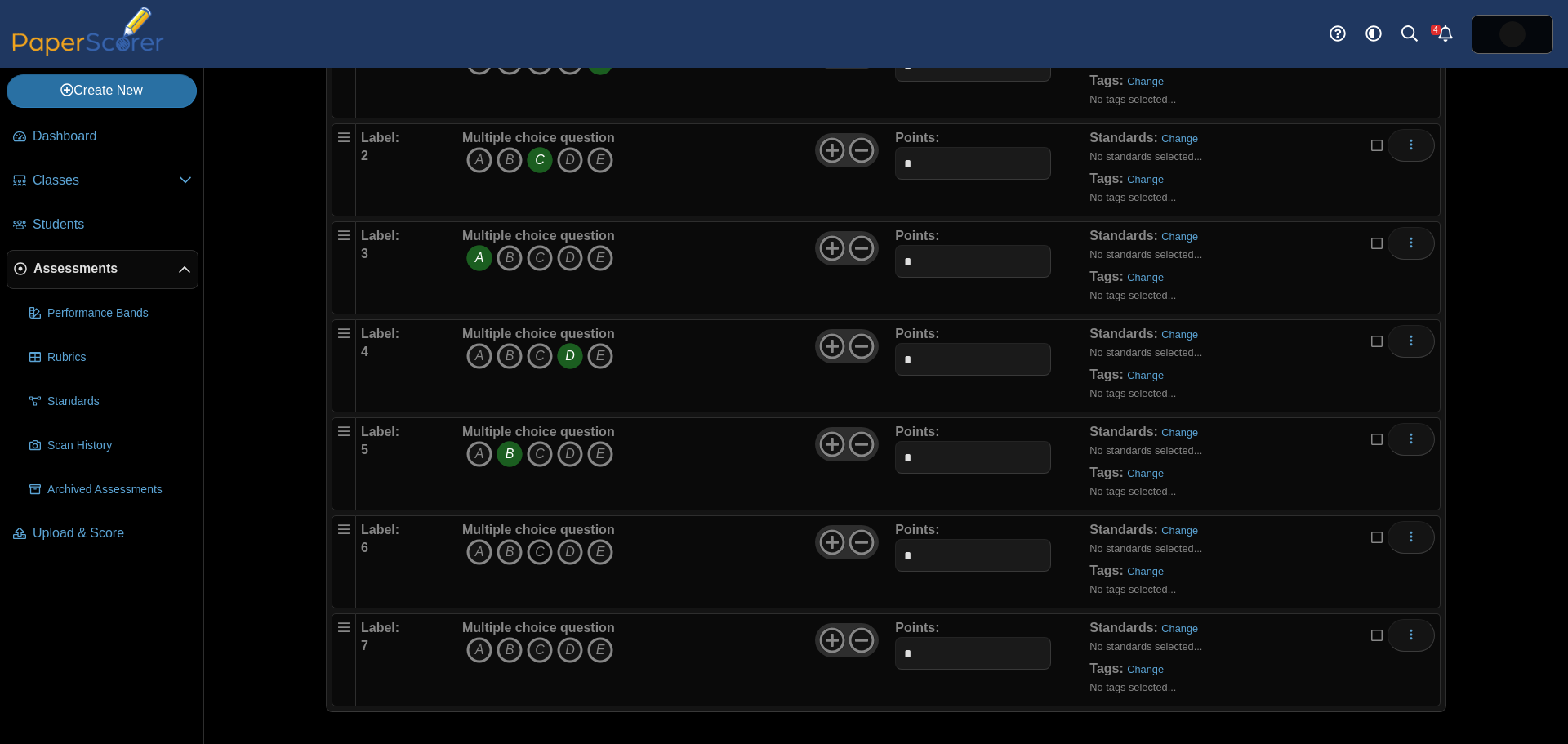
click at [532, 554] on icon "C" at bounding box center [539, 552] width 26 height 26
click at [564, 650] on icon "D" at bounding box center [570, 650] width 26 height 26
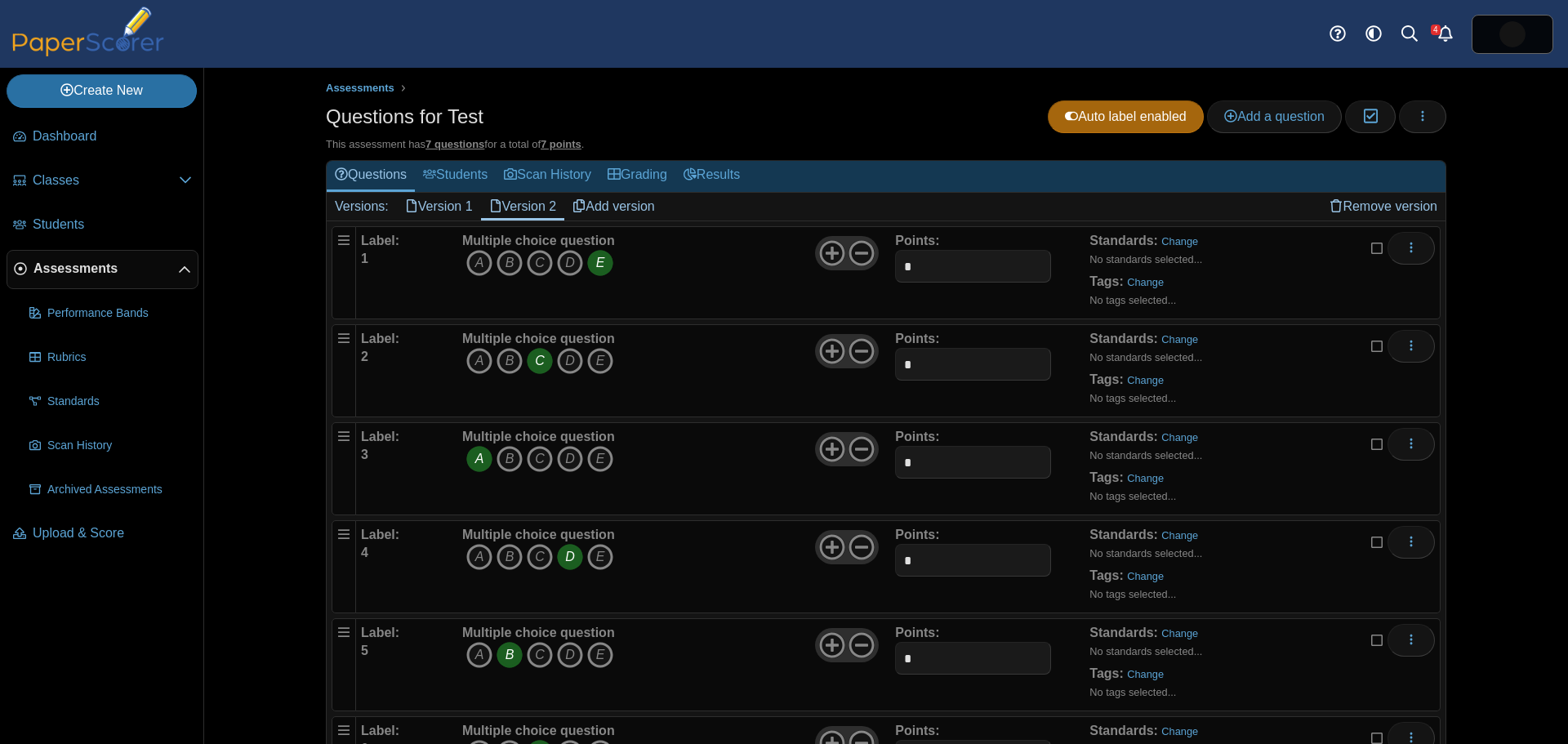
scroll to position [0, 0]
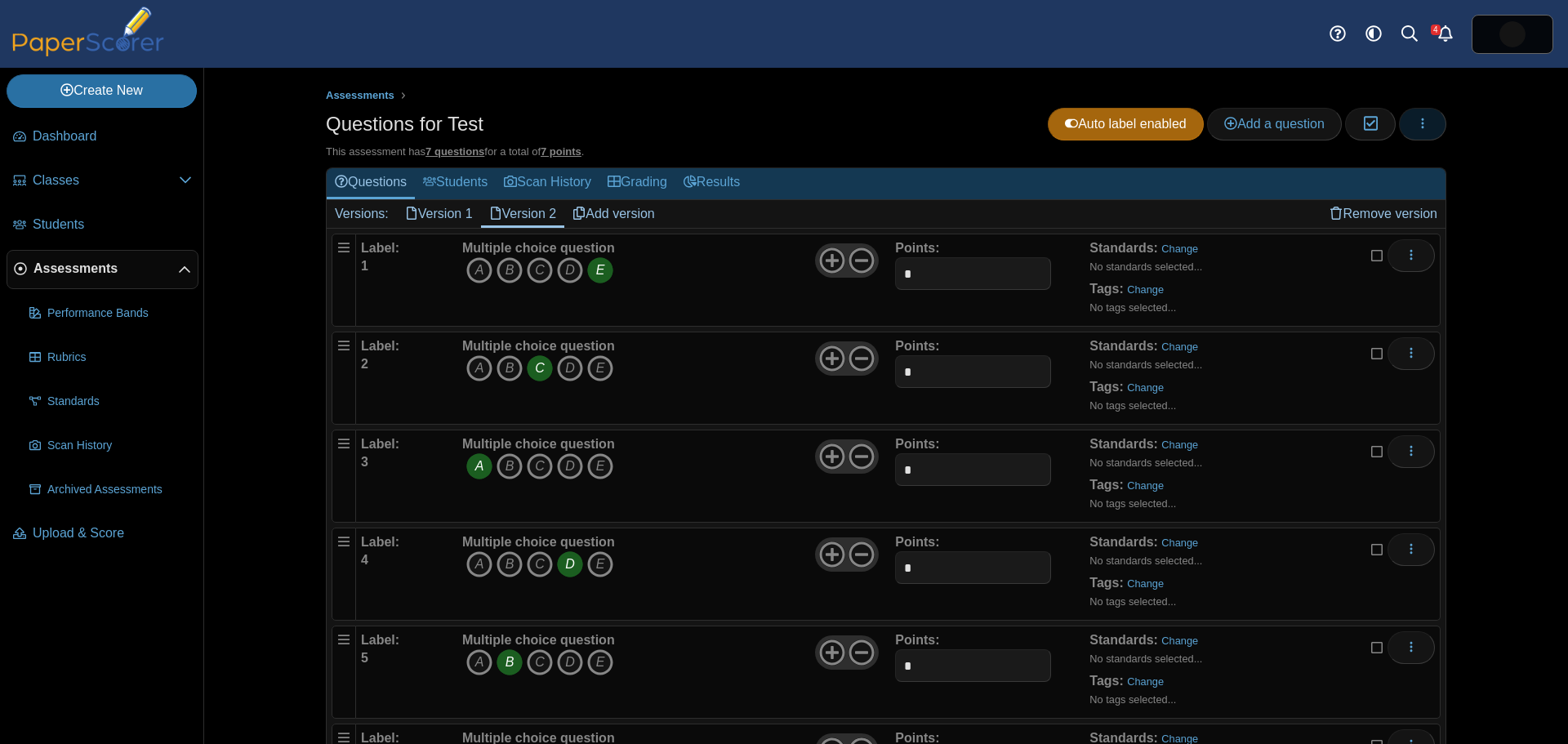
click at [1416, 120] on icon "button" at bounding box center [1422, 123] width 13 height 13
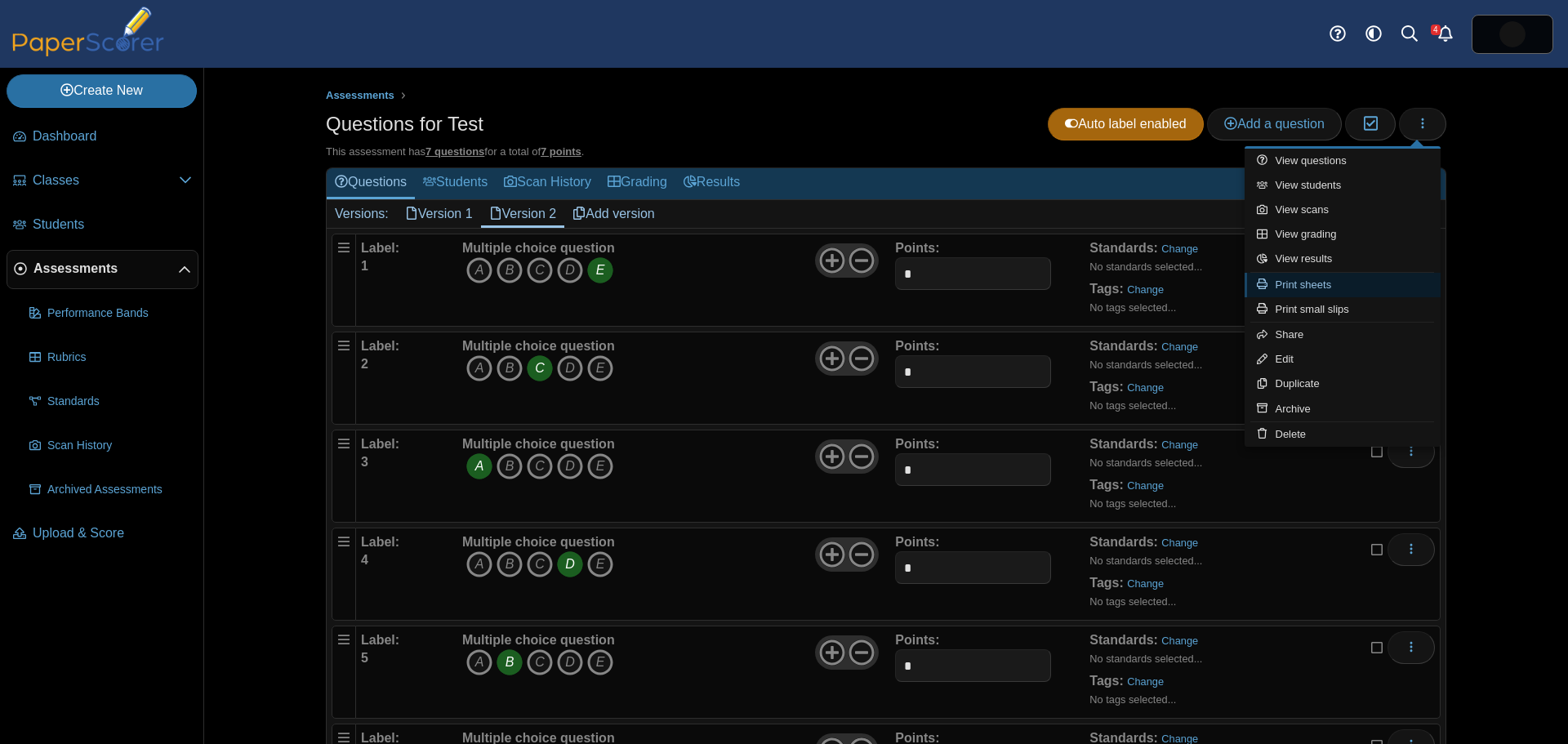
click at [1340, 288] on link "Print sheets" at bounding box center [1343, 284] width 196 height 24
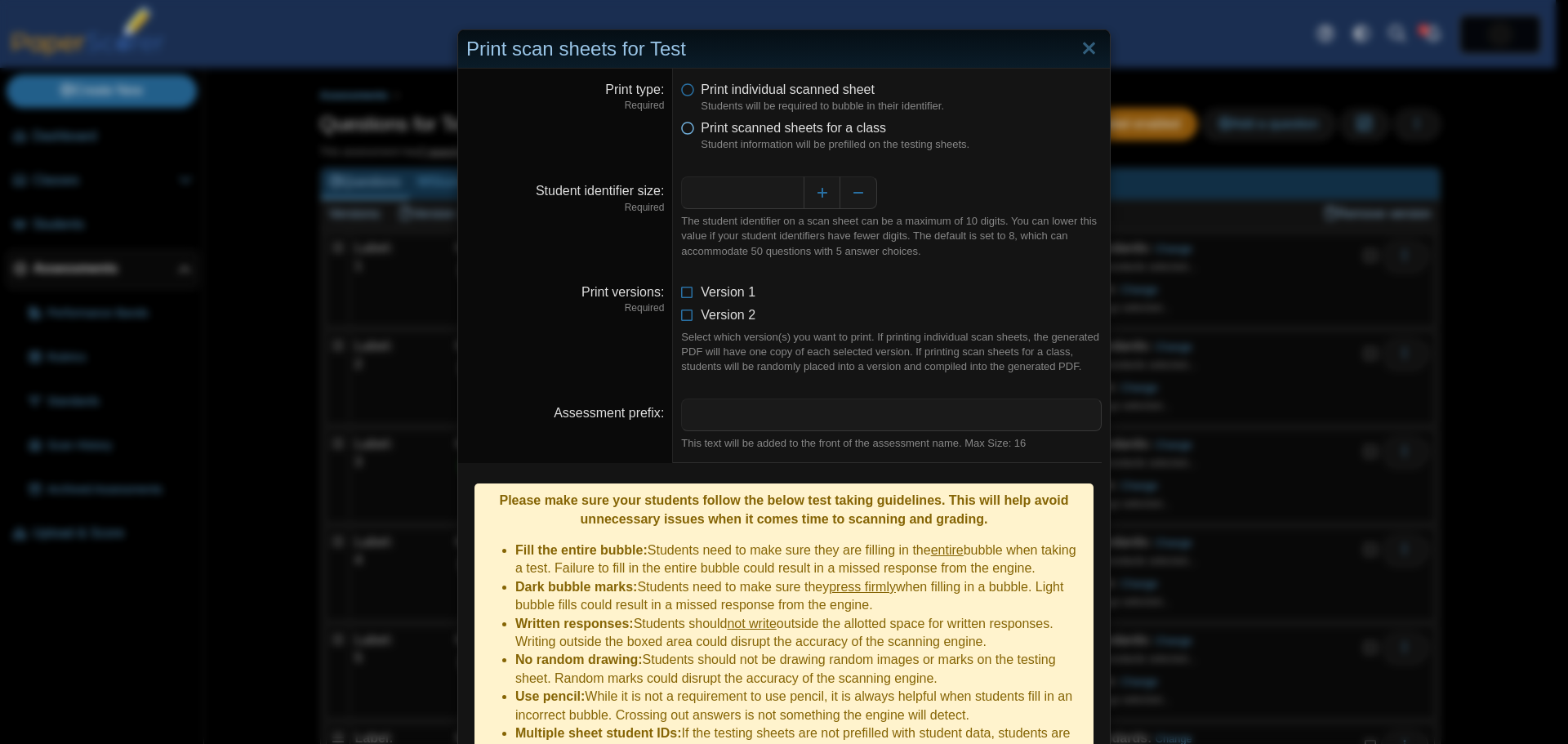
click at [682, 129] on icon at bounding box center [688, 125] width 13 height 12
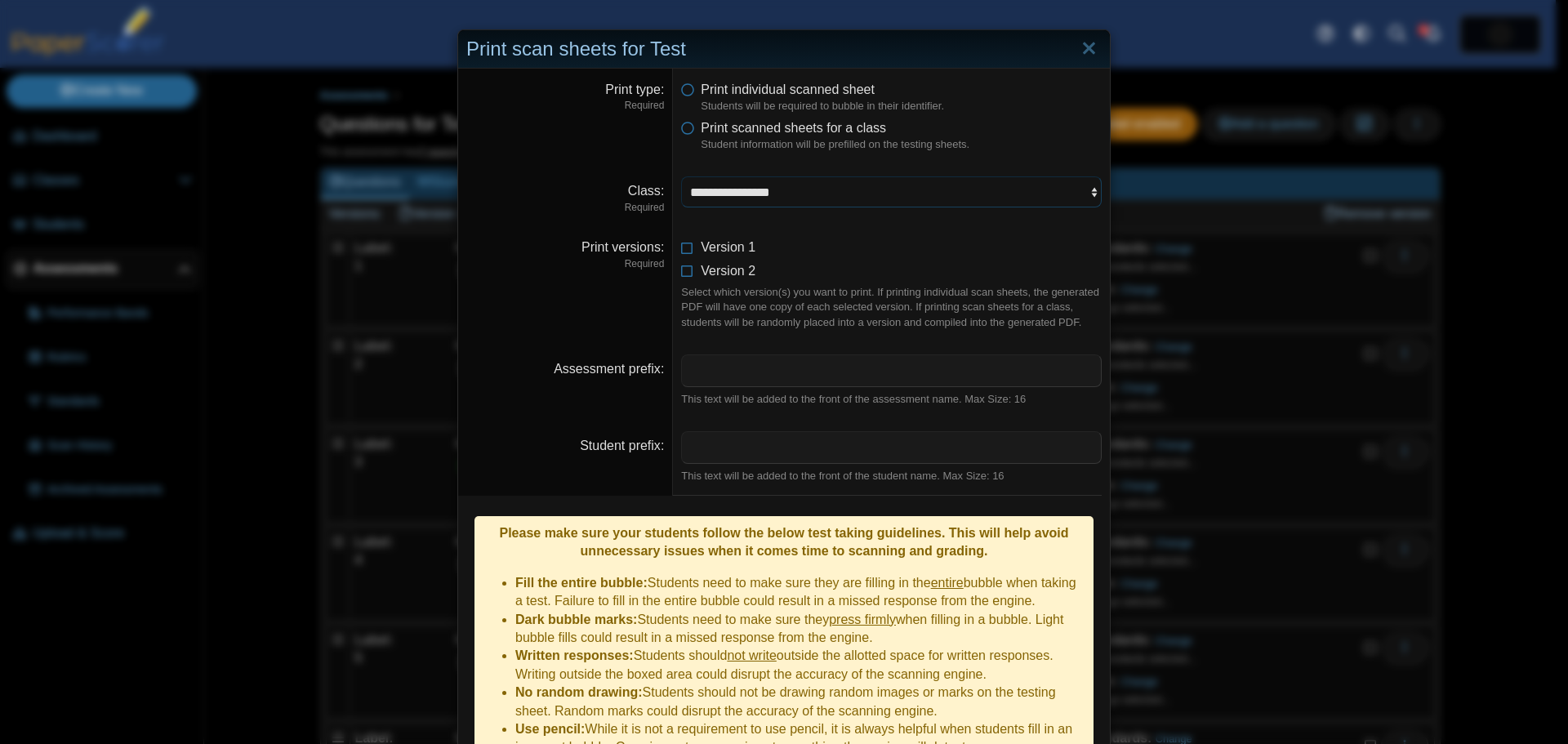
click at [741, 191] on select "**********" at bounding box center [892, 191] width 421 height 31
select select "**********"
click at [682, 176] on select "**********" at bounding box center [892, 191] width 421 height 31
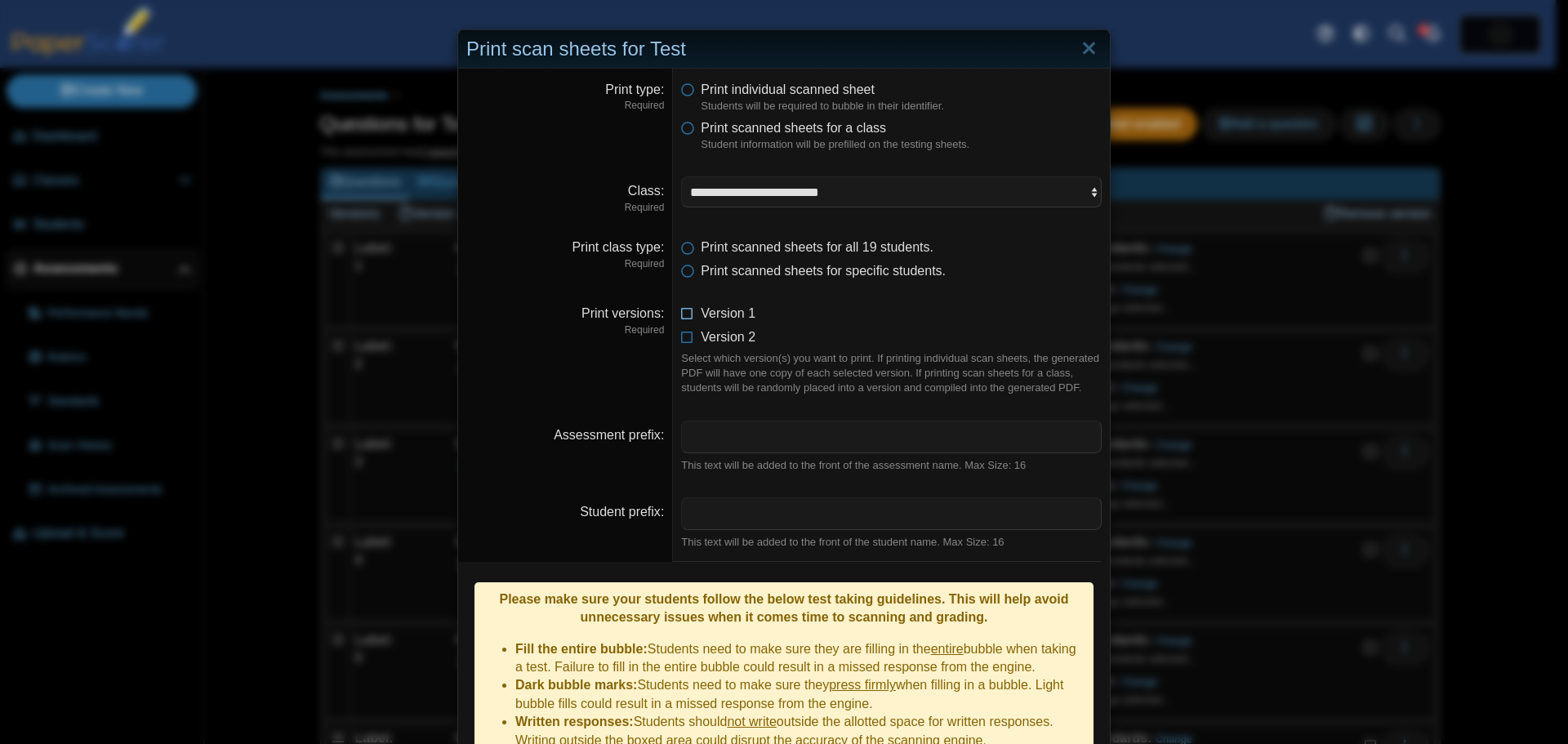
click at [685, 312] on icon at bounding box center [688, 310] width 13 height 12
click at [682, 335] on icon at bounding box center [688, 333] width 13 height 12
click at [1078, 50] on link "Close" at bounding box center [1089, 49] width 25 height 28
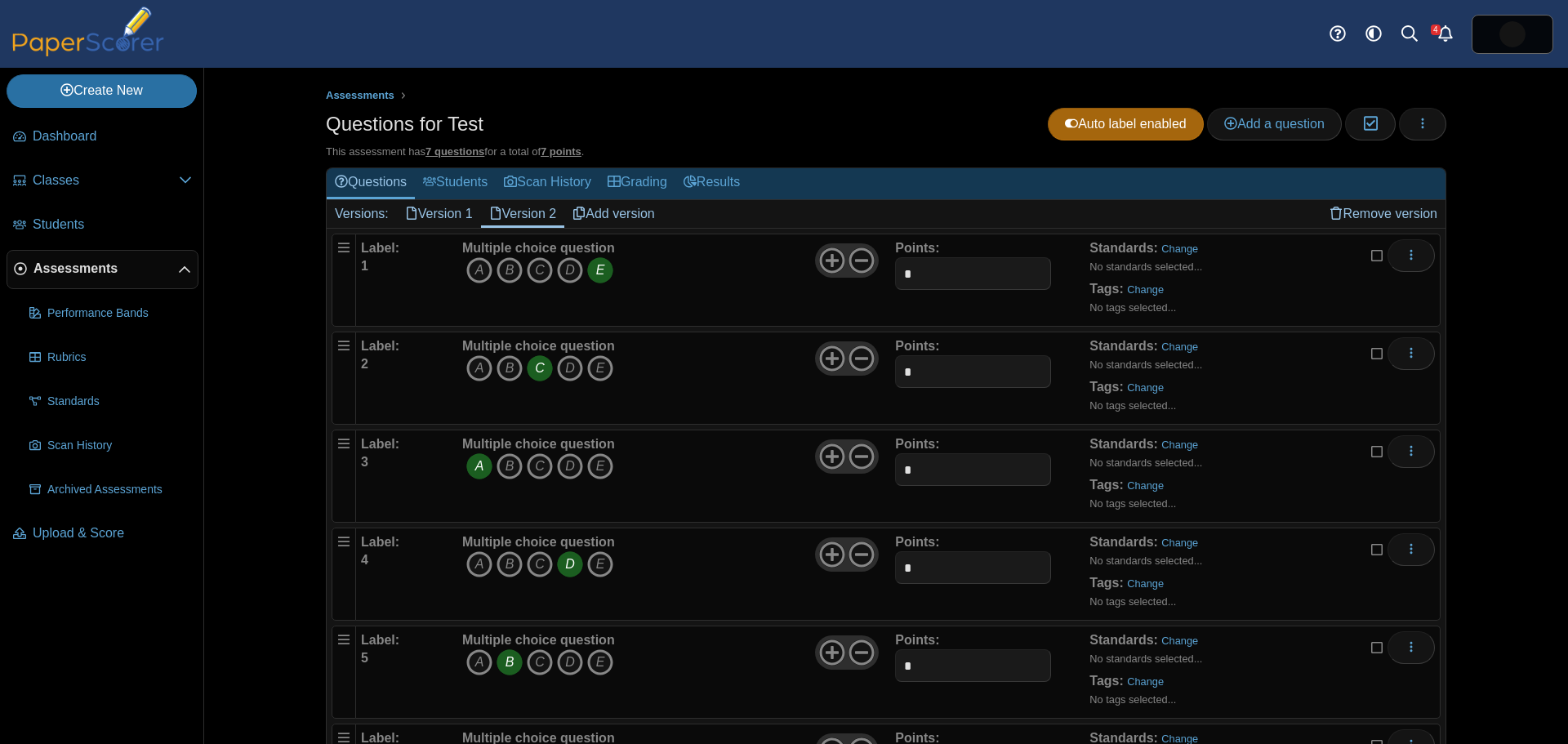
click at [53, 269] on span "Assessments" at bounding box center [105, 269] width 145 height 18
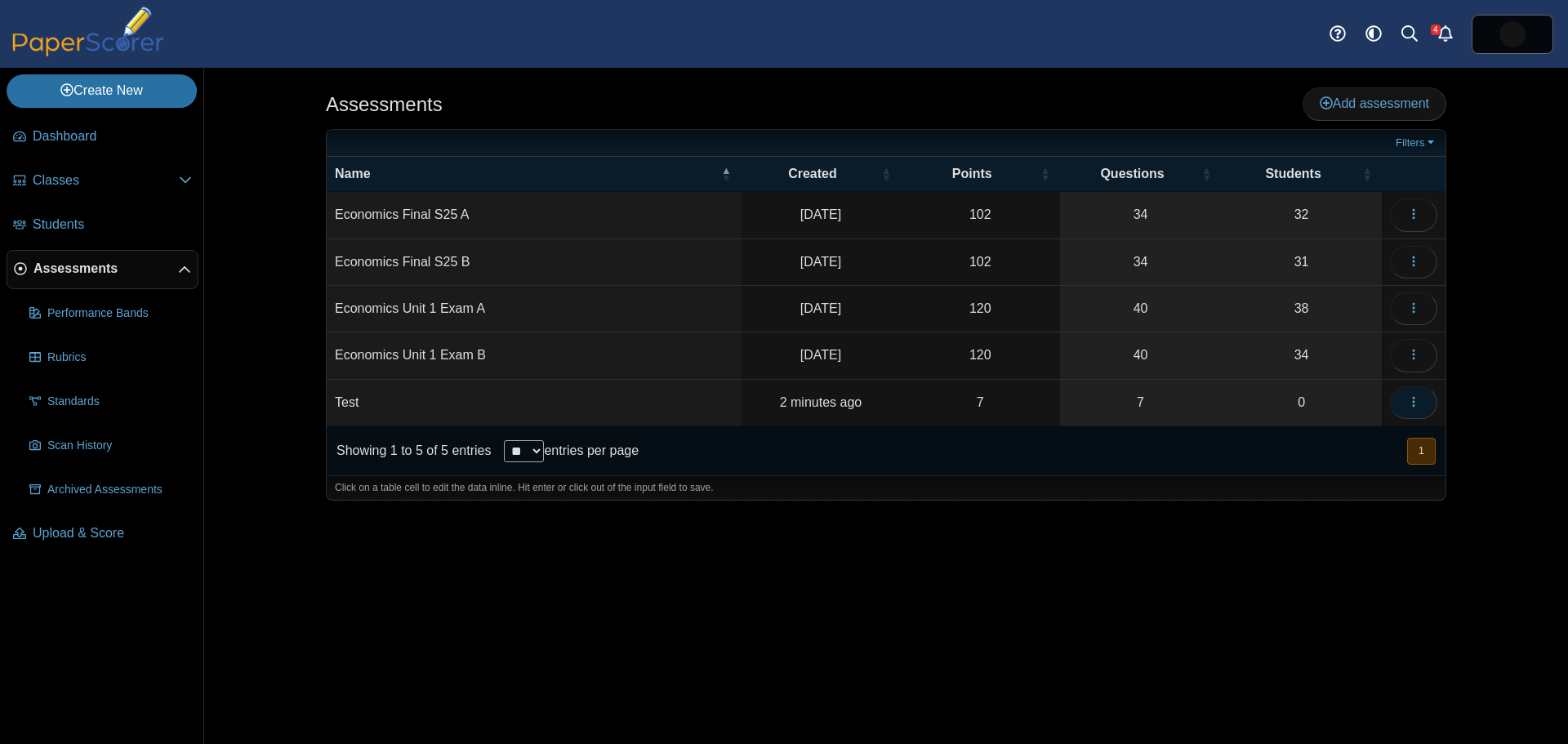
click at [1415, 398] on icon "button" at bounding box center [1413, 402] width 13 height 13
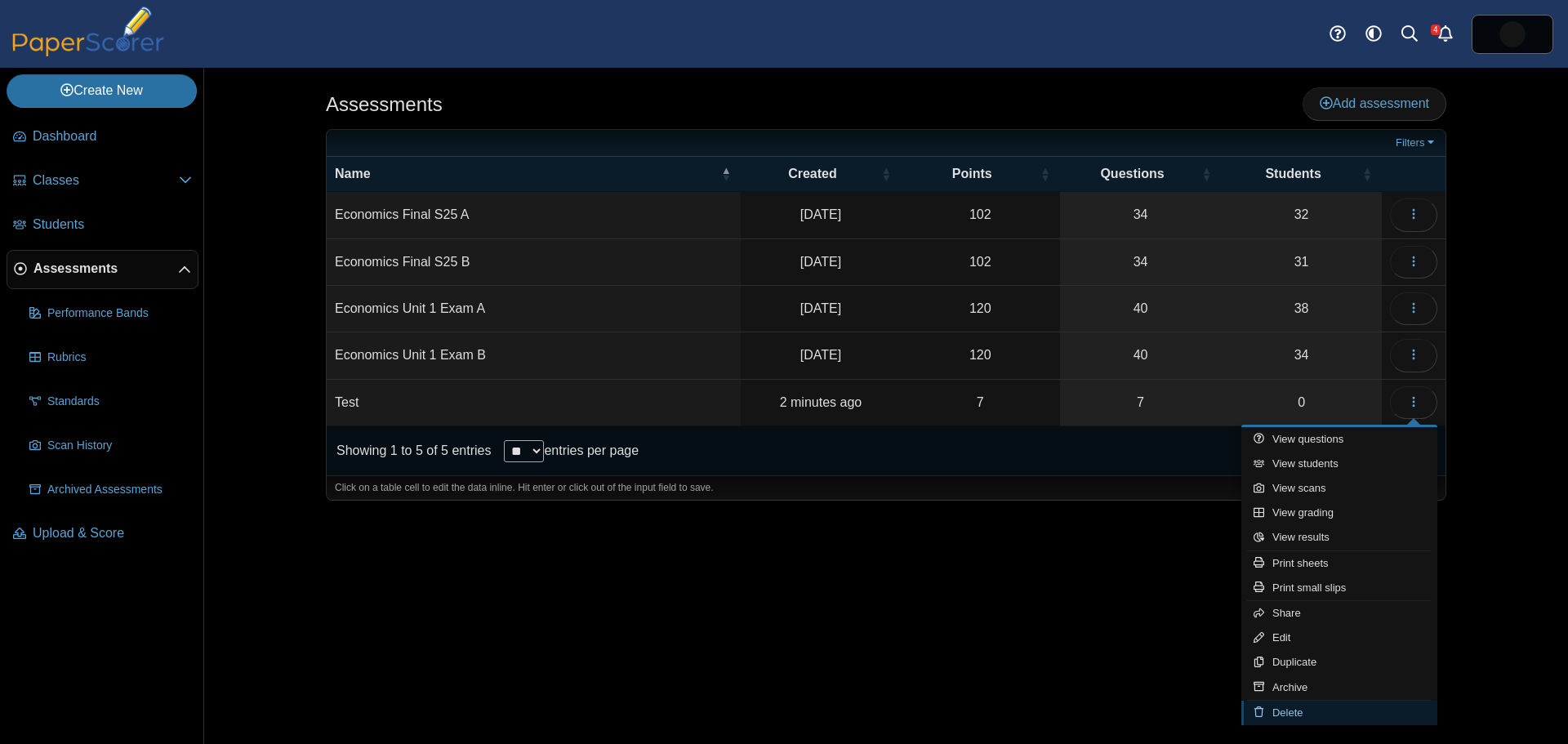
click at [1302, 712] on link "Delete" at bounding box center [1340, 712] width 196 height 24
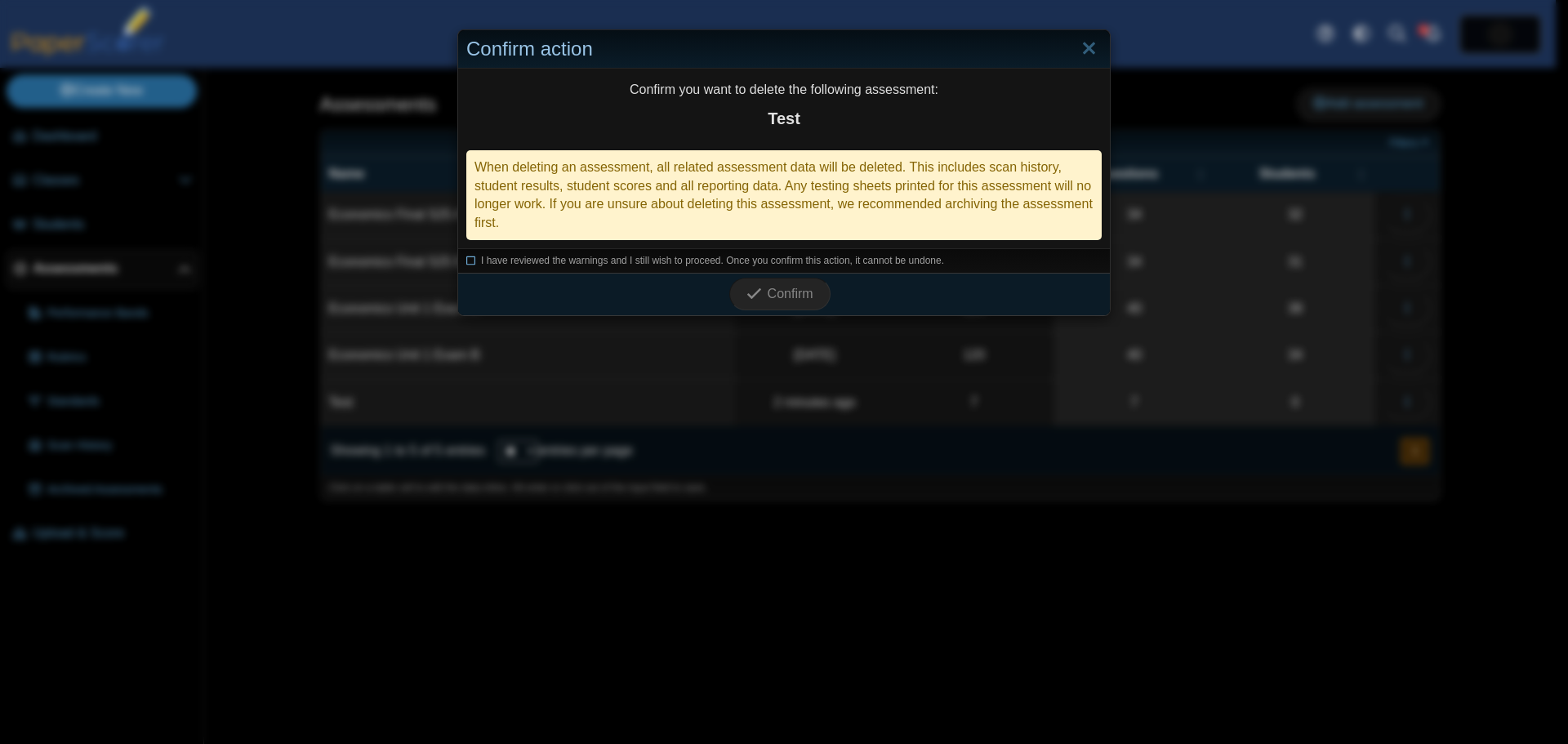
drag, startPoint x: 461, startPoint y: 258, endPoint x: 478, endPoint y: 258, distance: 17.0
click at [467, 258] on icon at bounding box center [471, 259] width 10 height 9
click at [757, 295] on icon "submit" at bounding box center [756, 294] width 21 height 18
